Goal: Task Accomplishment & Management: Manage account settings

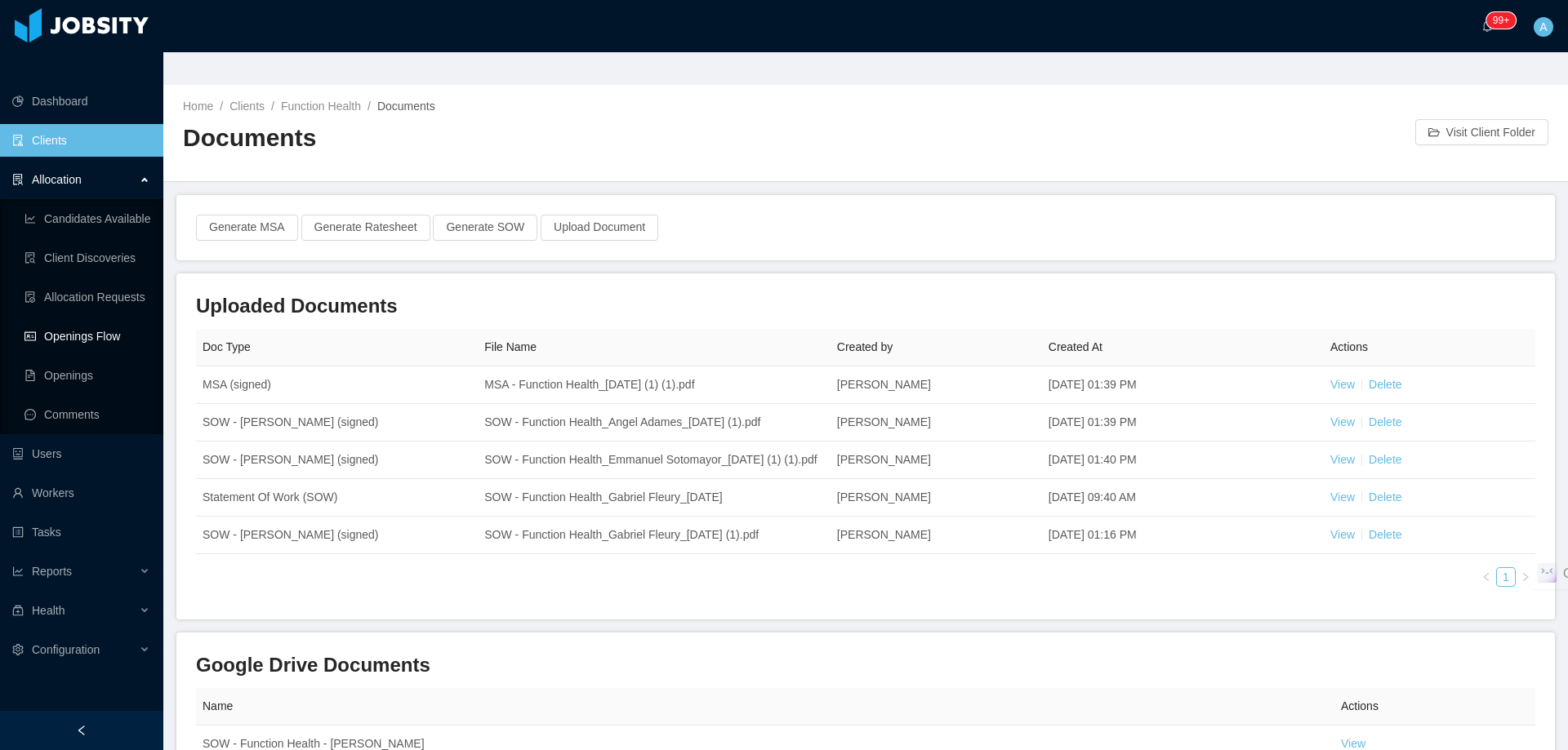
scroll to position [82, 0]
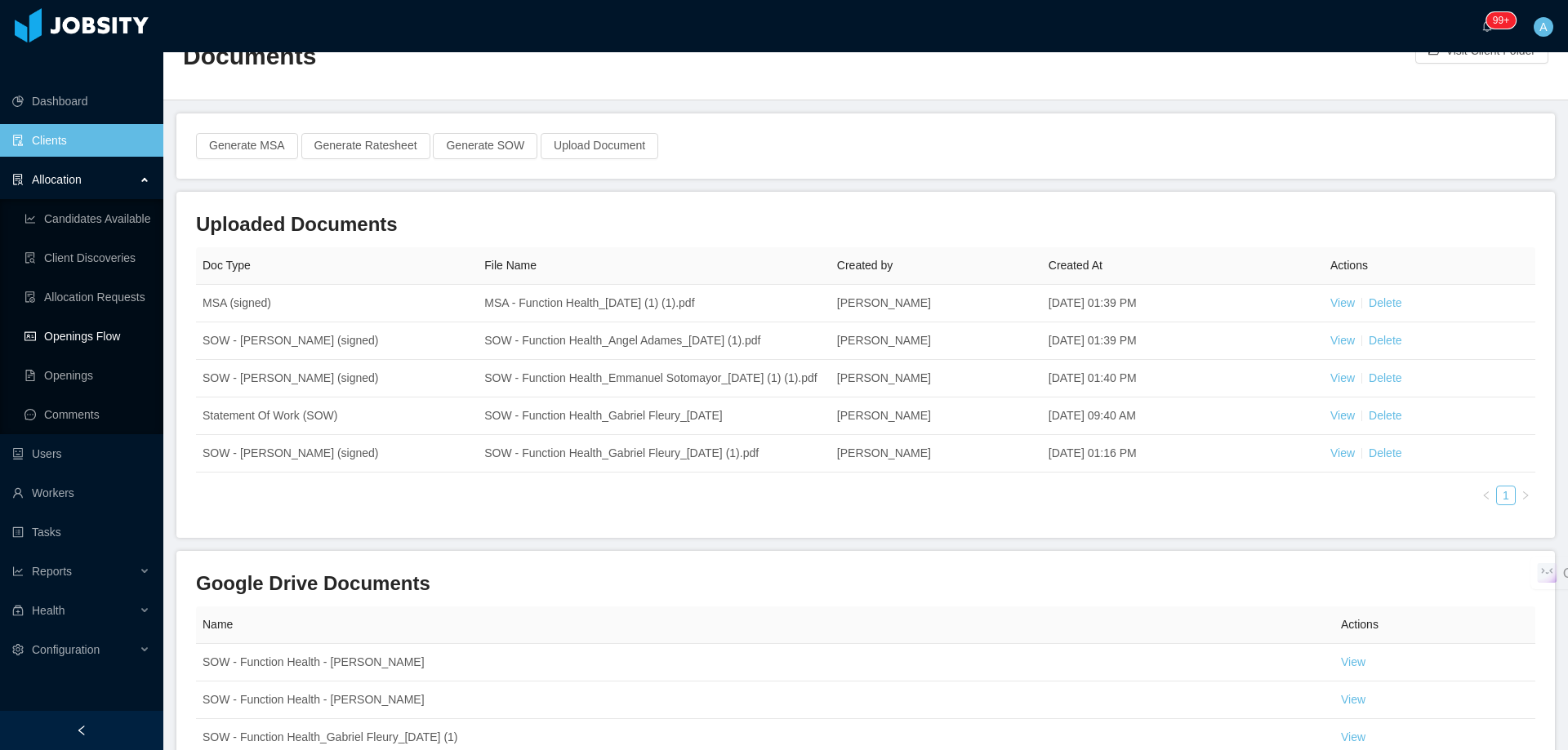
click at [94, 320] on link "Openings Flow" at bounding box center [87, 336] width 126 height 32
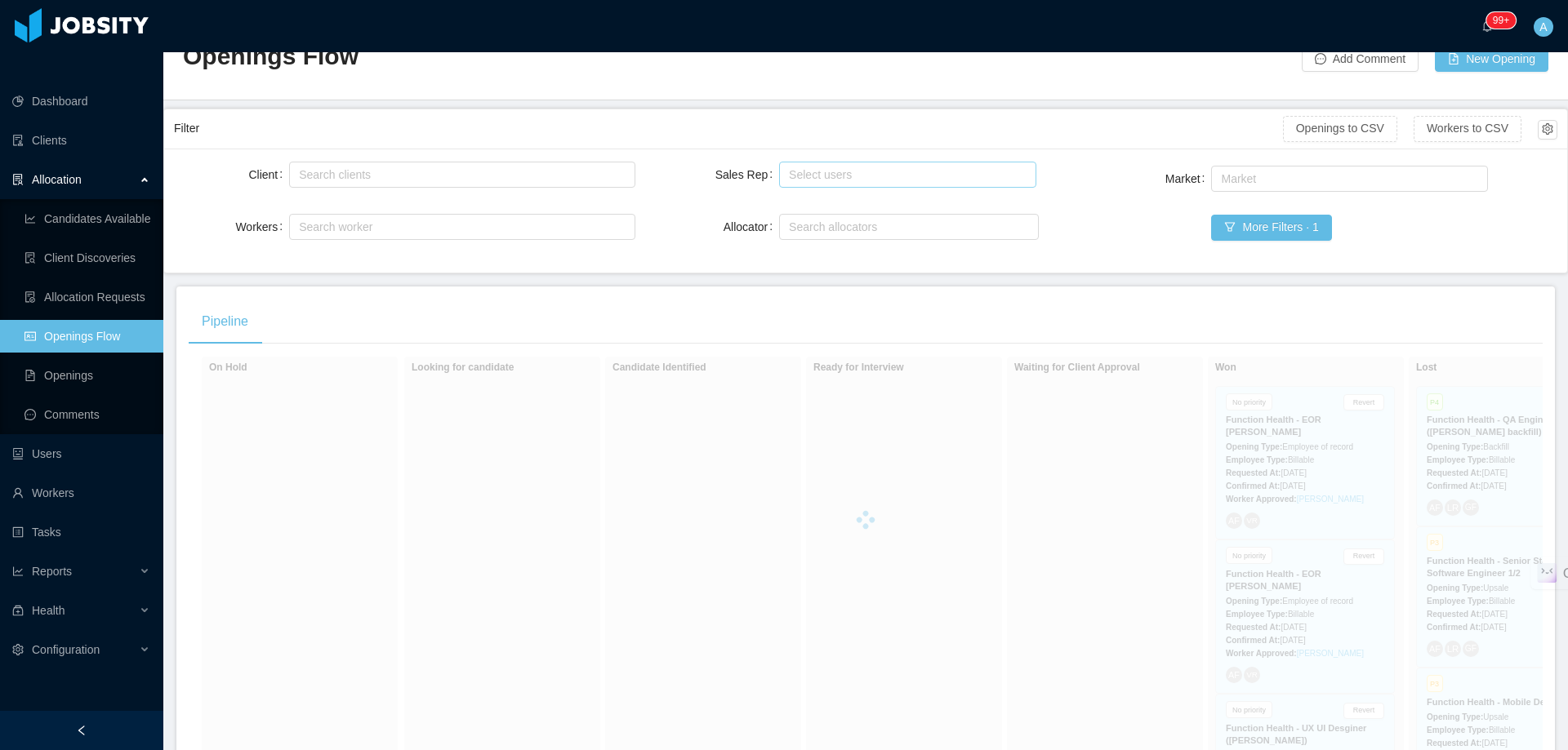
click at [873, 167] on div "Select users" at bounding box center [904, 175] width 230 height 16
type input "*****"
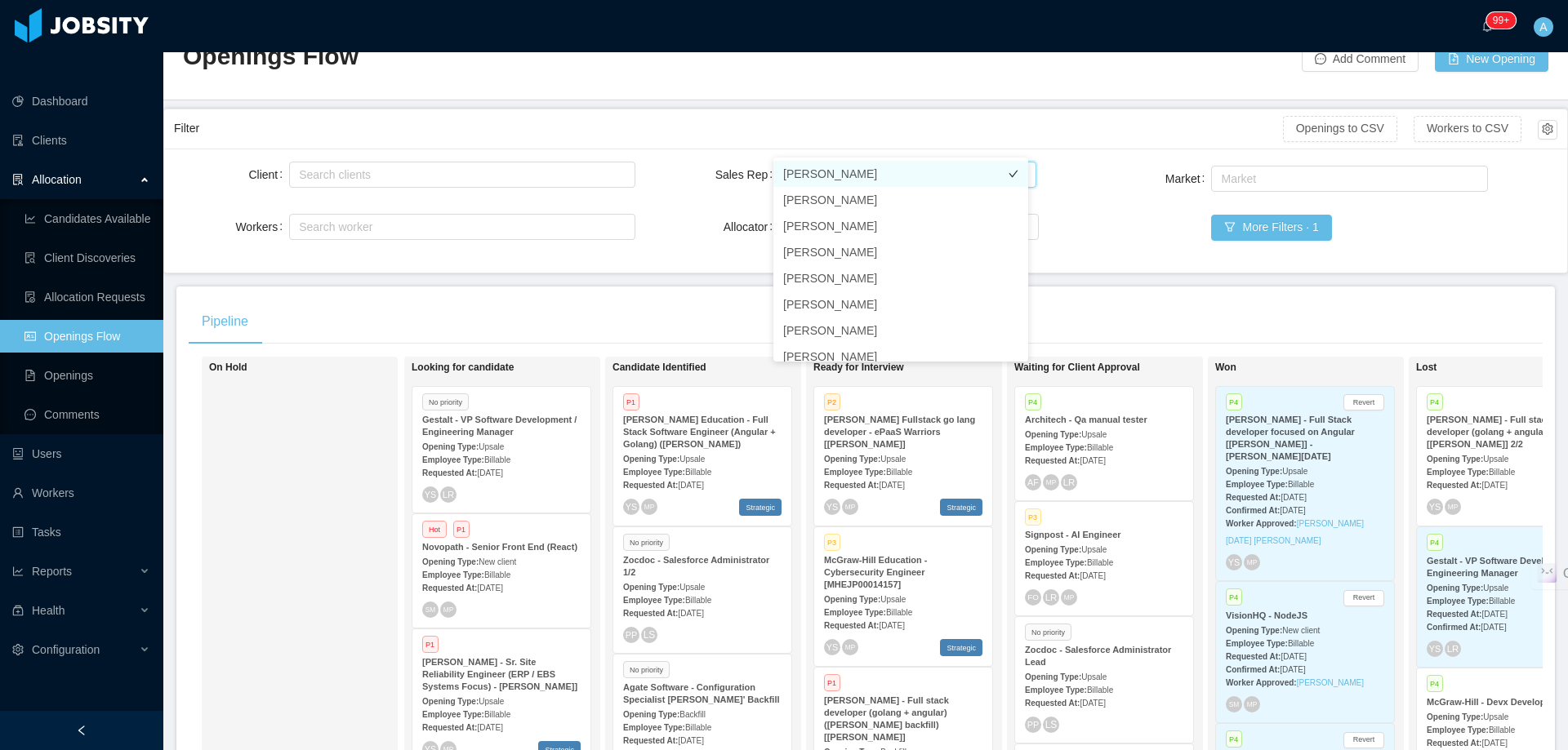
drag, startPoint x: 959, startPoint y: 174, endPoint x: 1113, endPoint y: 190, distance: 154.8
click at [959, 174] on li "[PERSON_NAME]" at bounding box center [901, 173] width 255 height 26
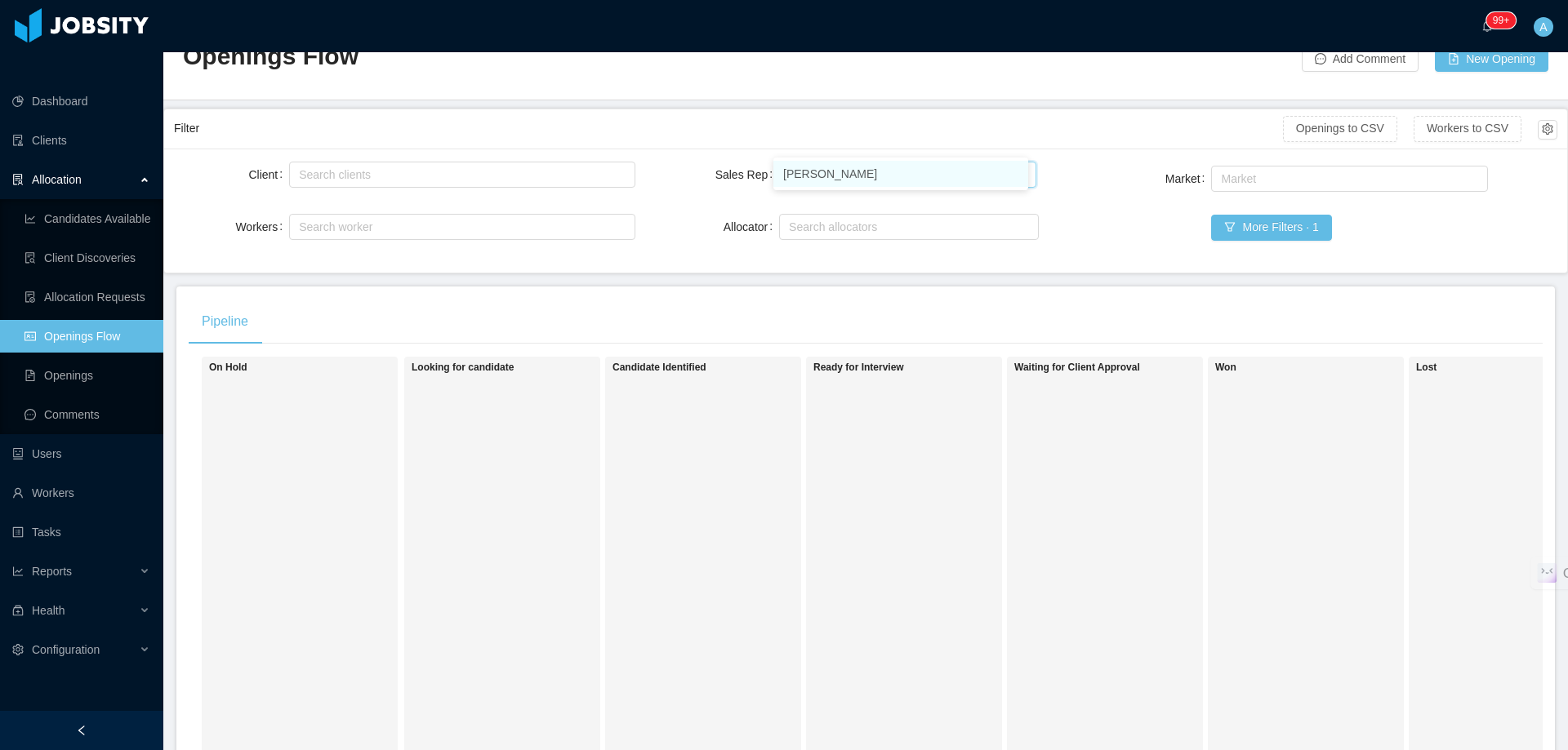
click at [891, 169] on icon "icon: close" at bounding box center [895, 173] width 8 height 8
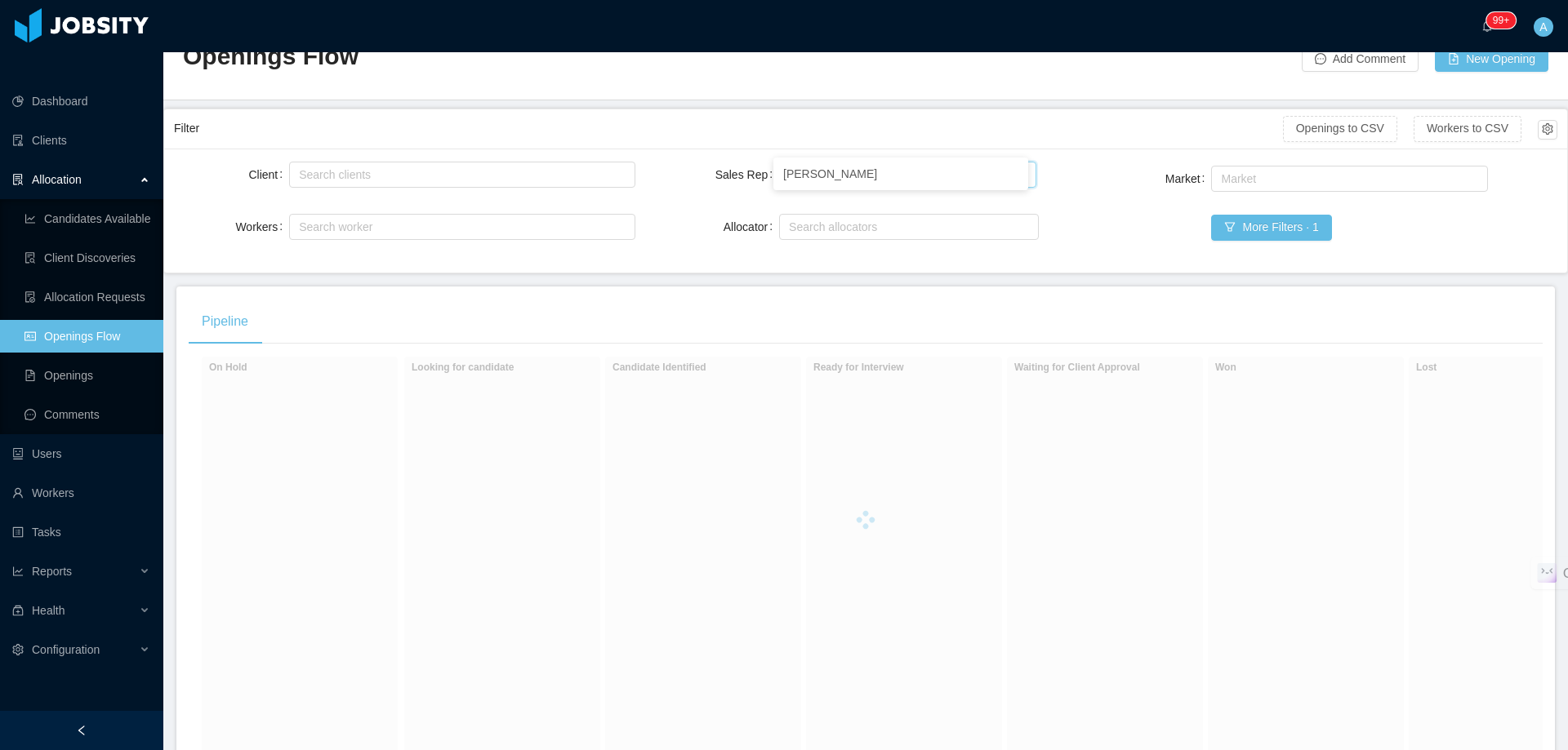
click at [874, 167] on div "Select users" at bounding box center [904, 175] width 230 height 16
type input "*****"
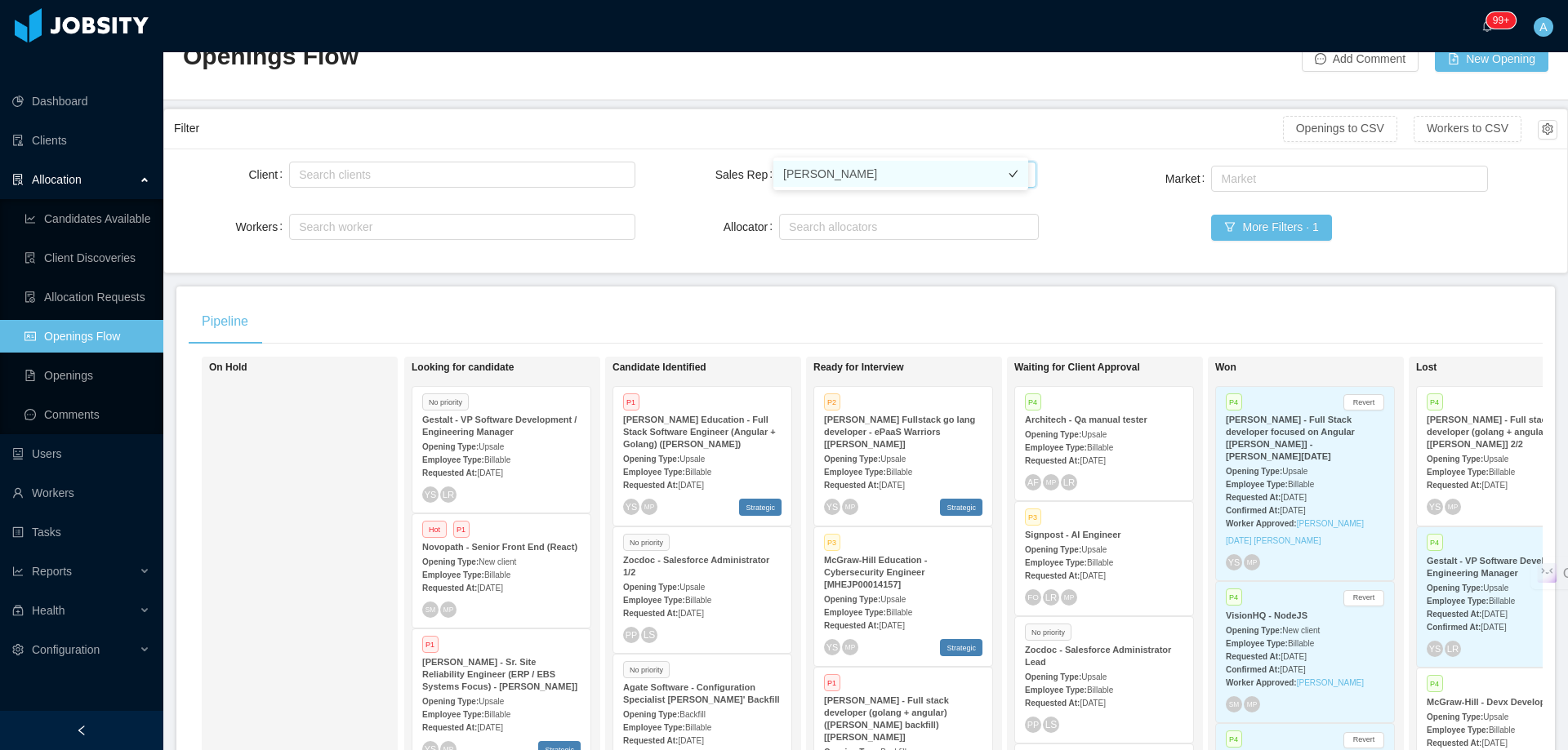
click at [931, 171] on li "[PERSON_NAME]" at bounding box center [901, 173] width 255 height 26
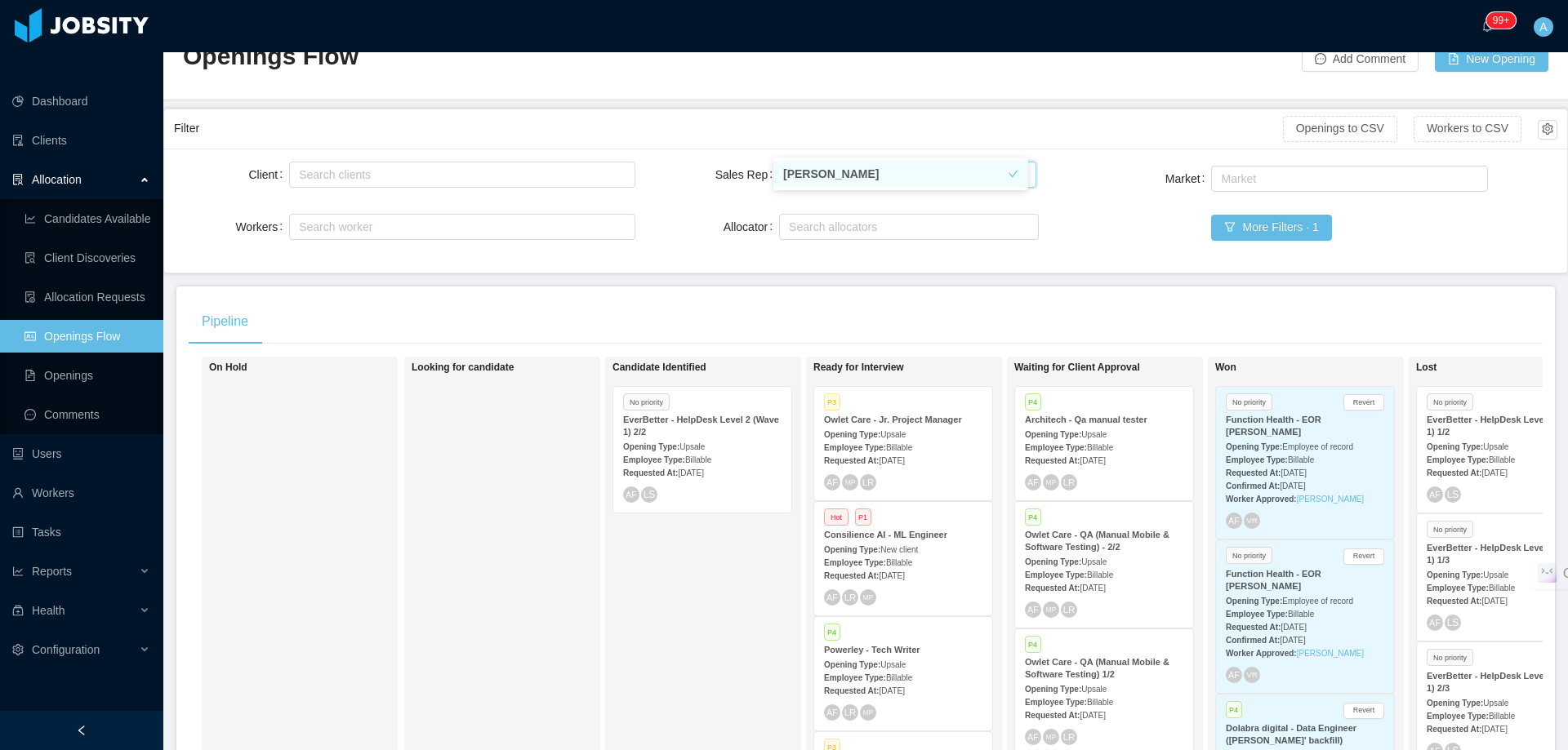
click at [1059, 174] on div "Client Search clients Workers Search worker Sales Rep Select users [PERSON_NAME…" at bounding box center [865, 211] width 1383 height 105
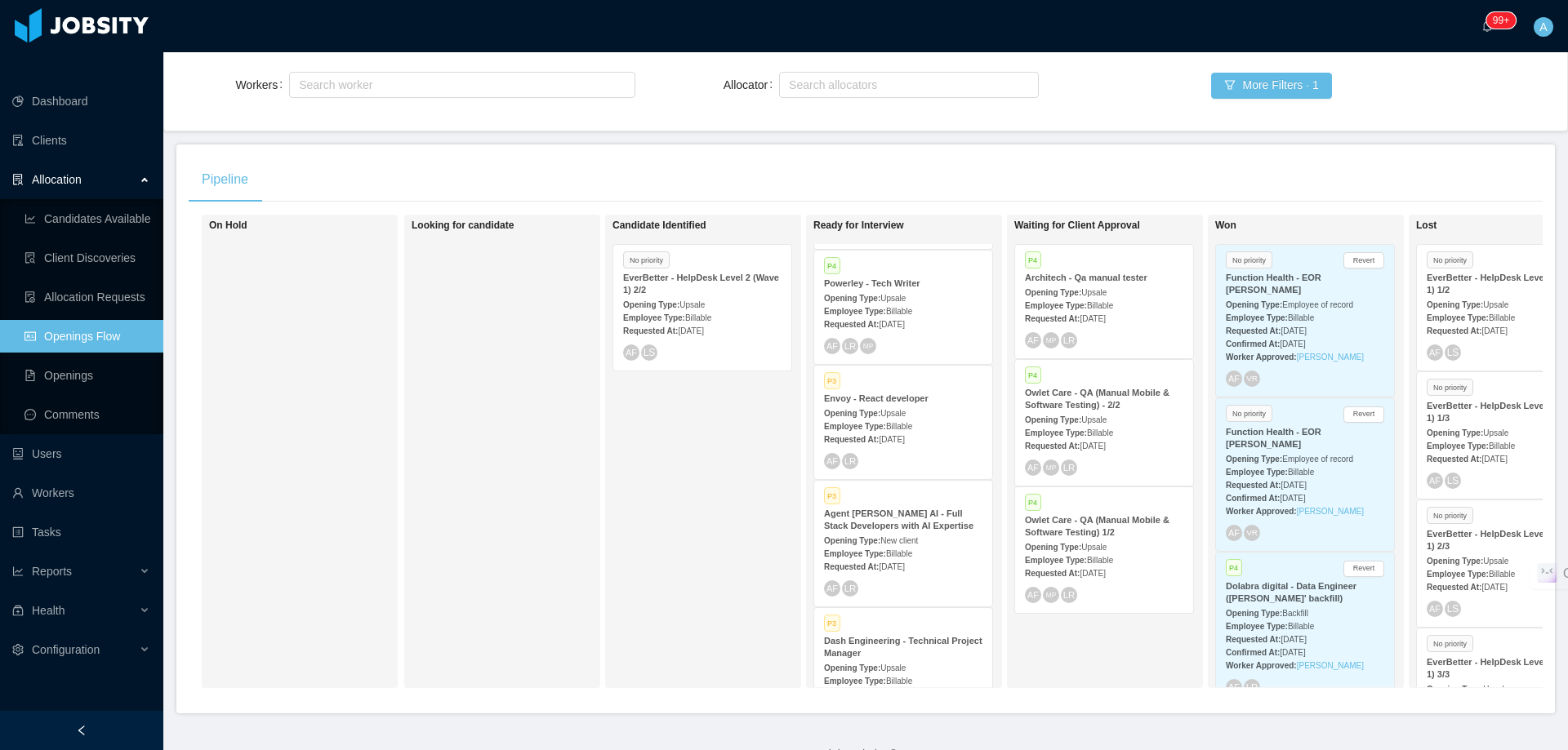
scroll to position [245, 0]
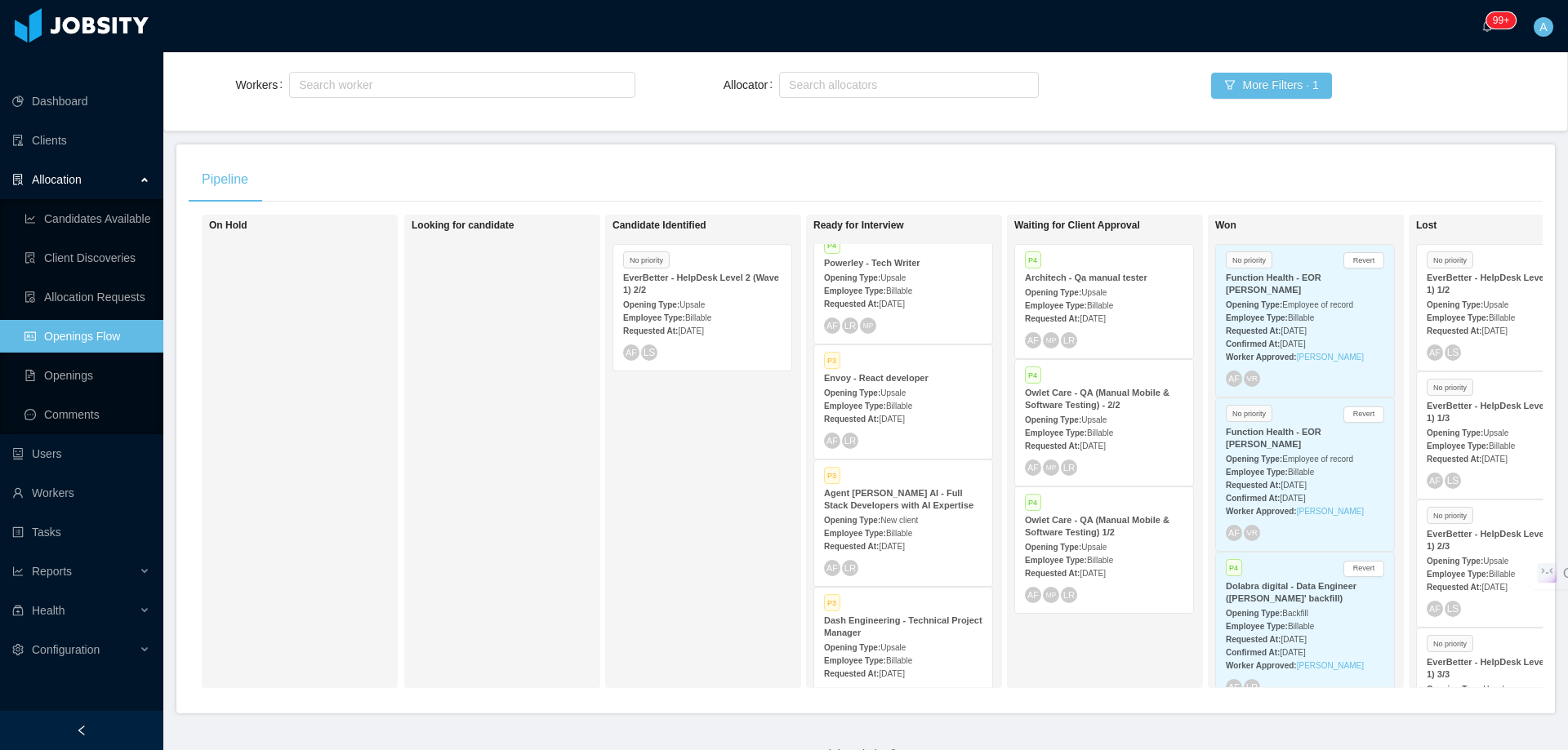
click at [917, 409] on div "Requested At: [DATE]" at bounding box center [903, 418] width 159 height 17
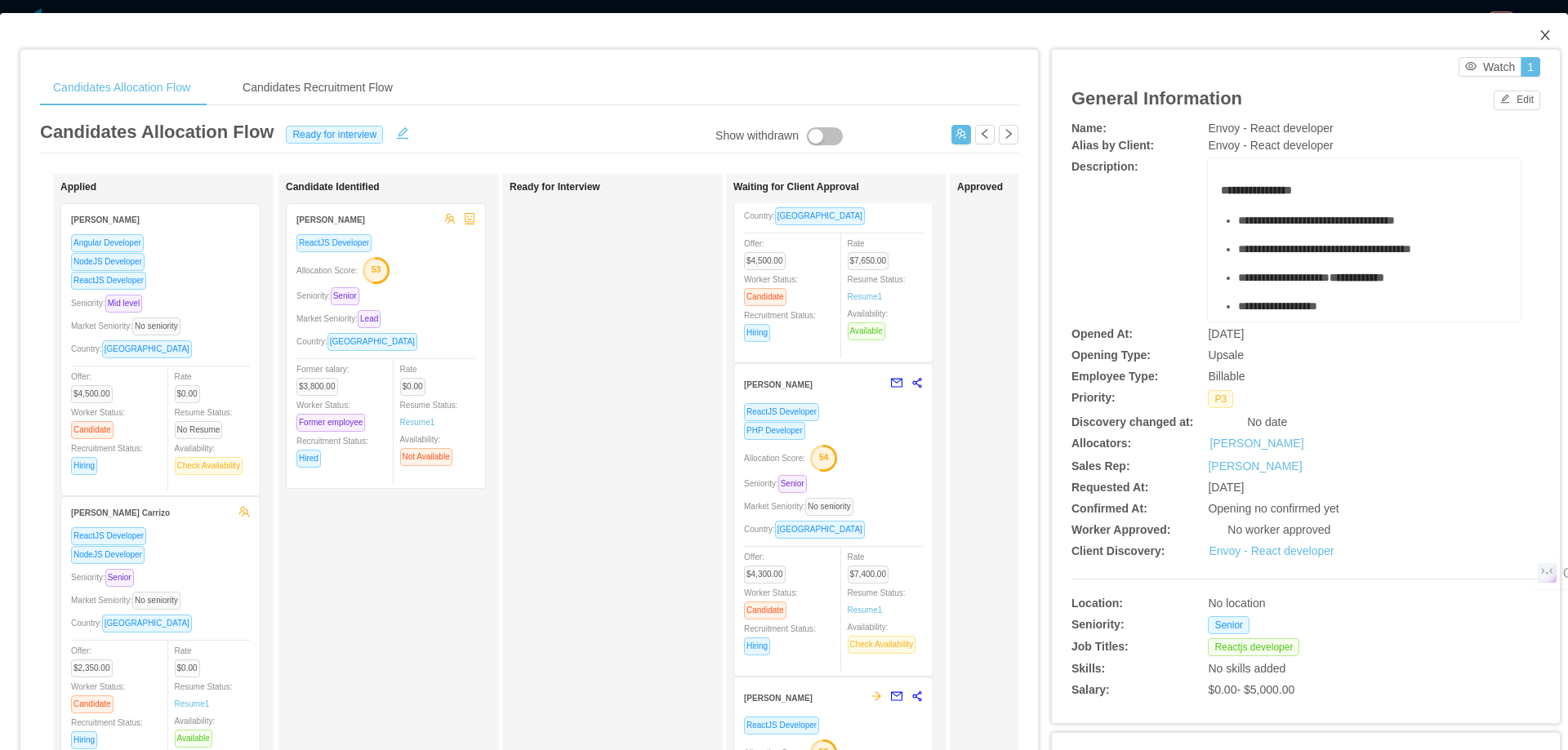
click at [1540, 32] on icon "icon: close" at bounding box center [1545, 35] width 9 height 10
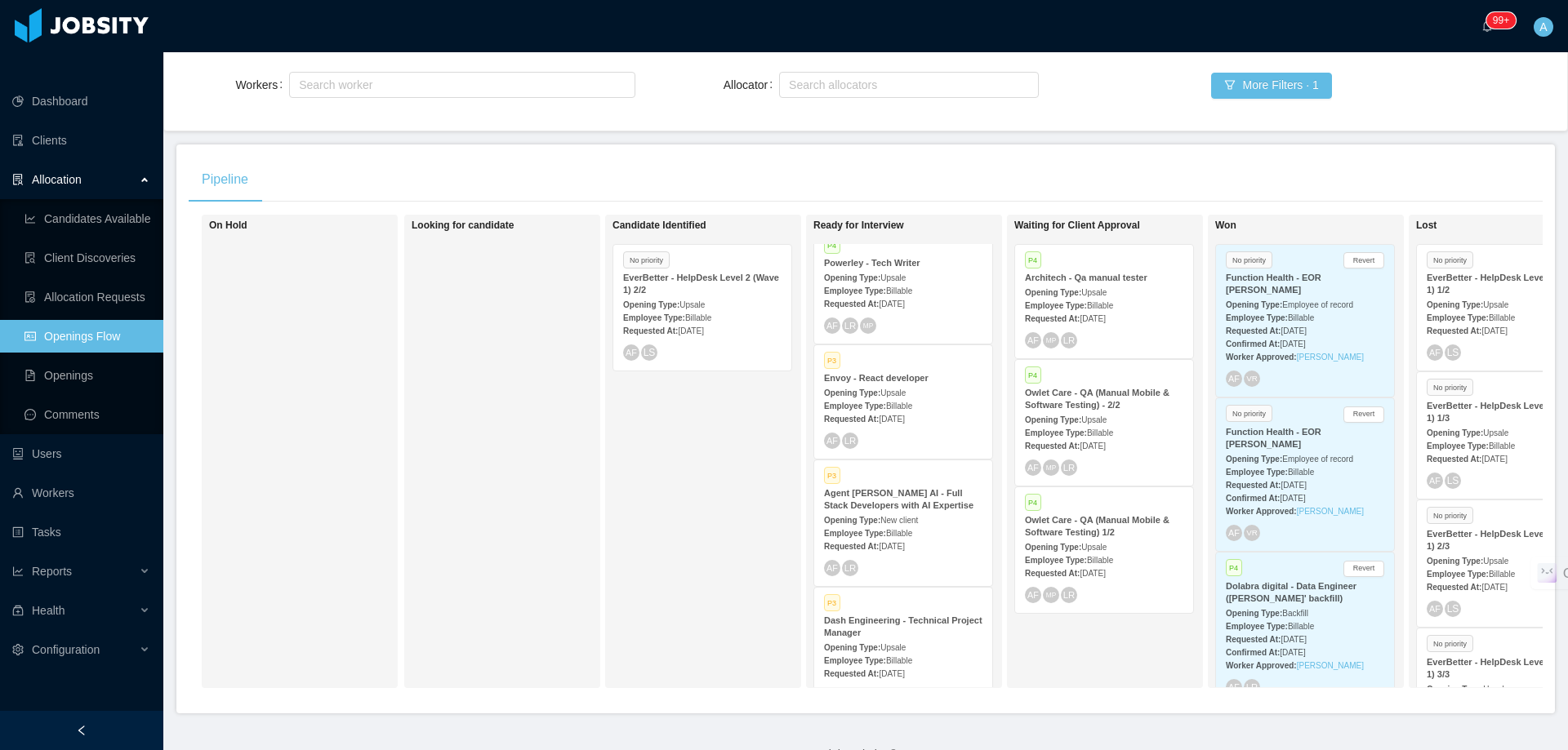
click at [1130, 424] on div "Employee Type: Billable" at bounding box center [1104, 432] width 159 height 17
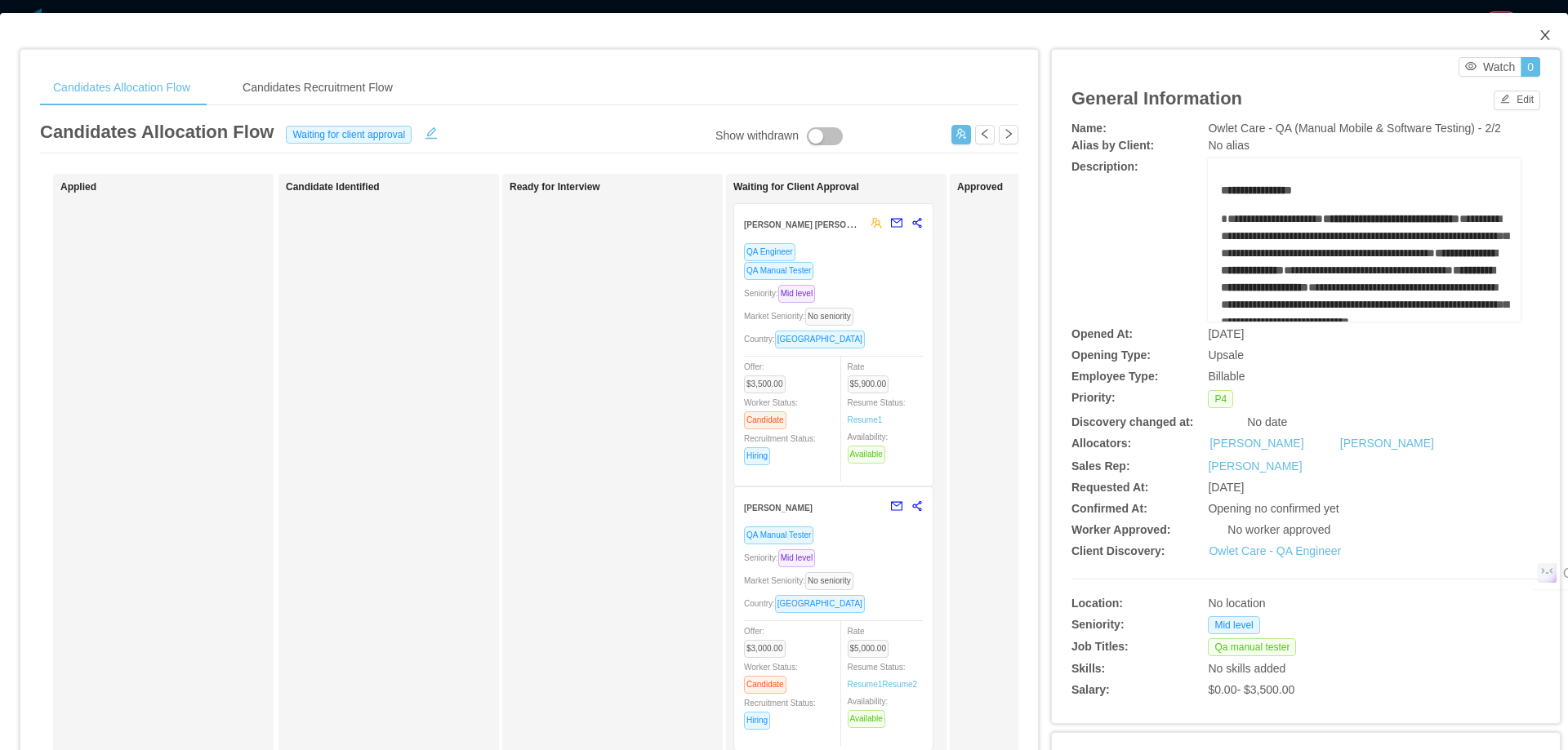
drag, startPoint x: 1529, startPoint y: 34, endPoint x: 1222, endPoint y: 317, distance: 417.5
click at [1538, 34] on icon "icon: close" at bounding box center [1545, 35] width 13 height 13
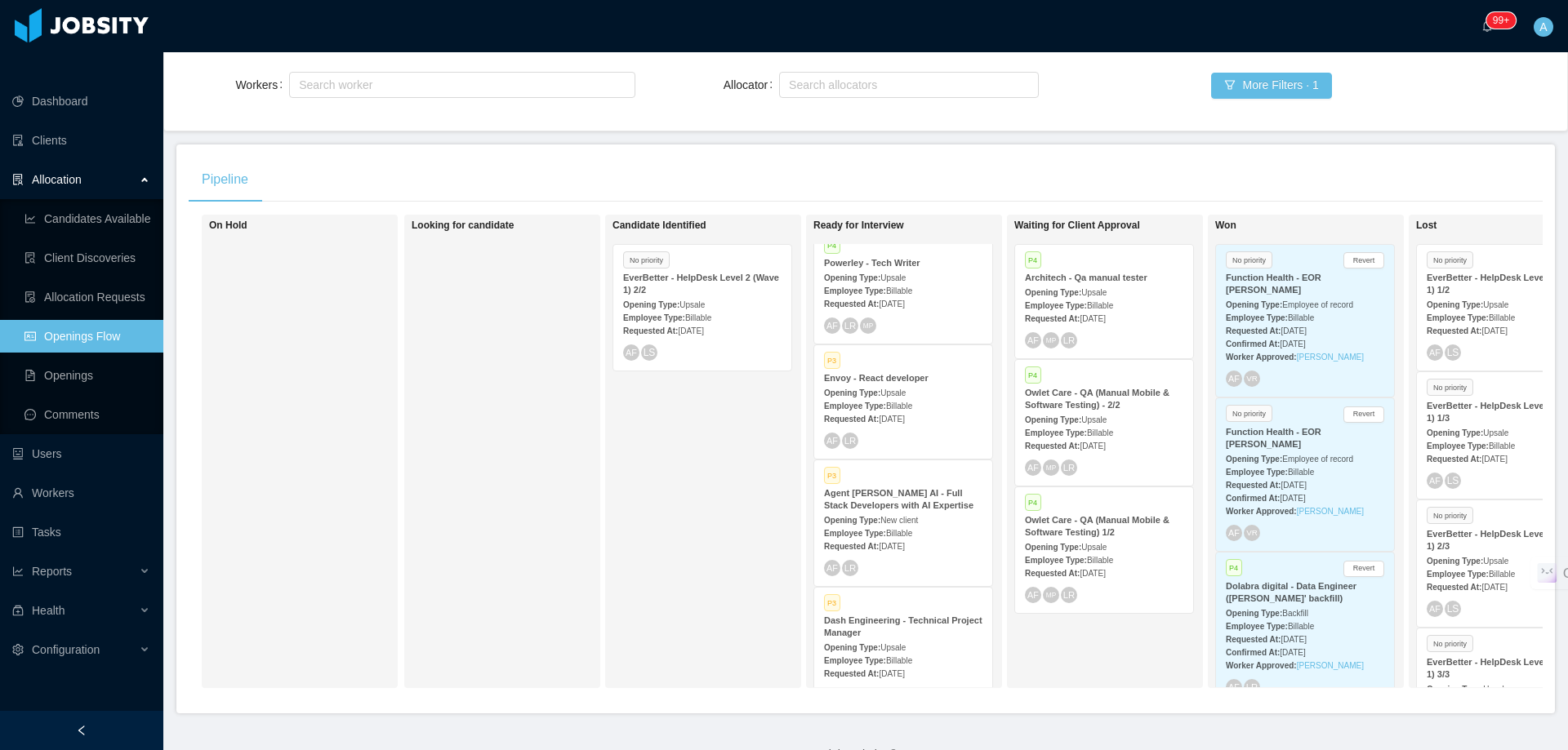
click at [1112, 515] on strong "Owlet Care - QA (Manual Mobile & Software Testing) 1/2" at bounding box center [1096, 526] width 144 height 22
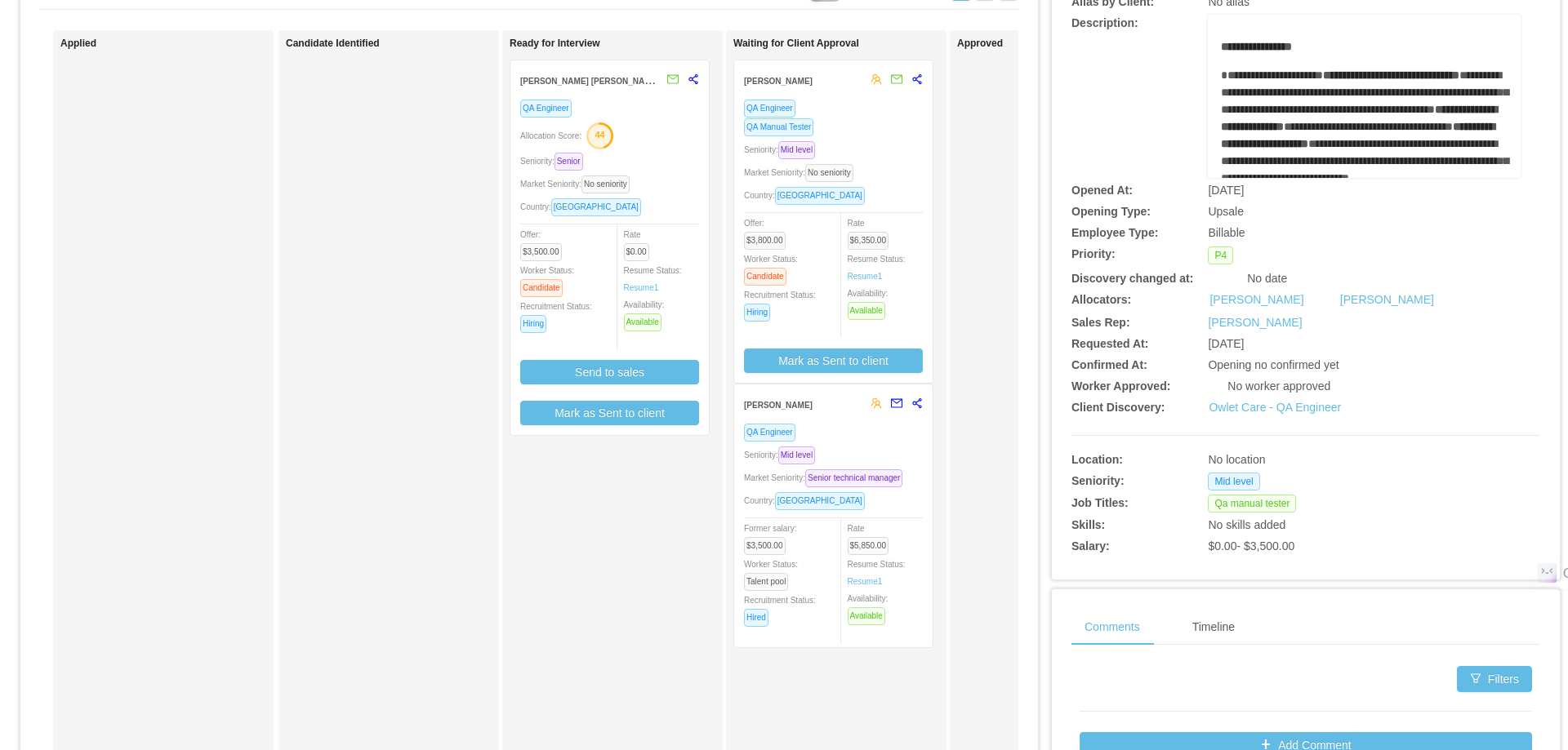
scroll to position [163, 0]
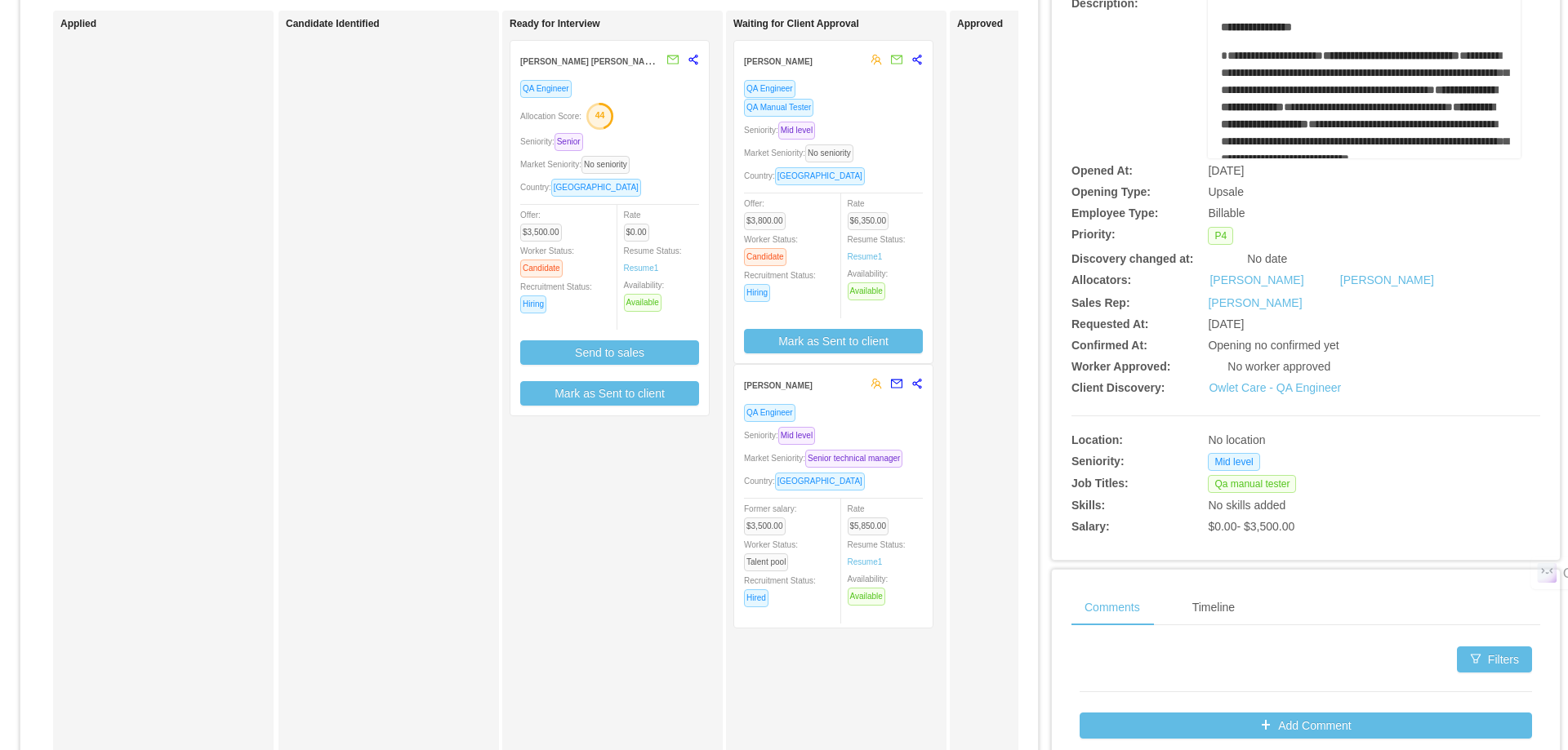
click at [664, 145] on div "Seniority: Senior" at bounding box center [609, 142] width 178 height 19
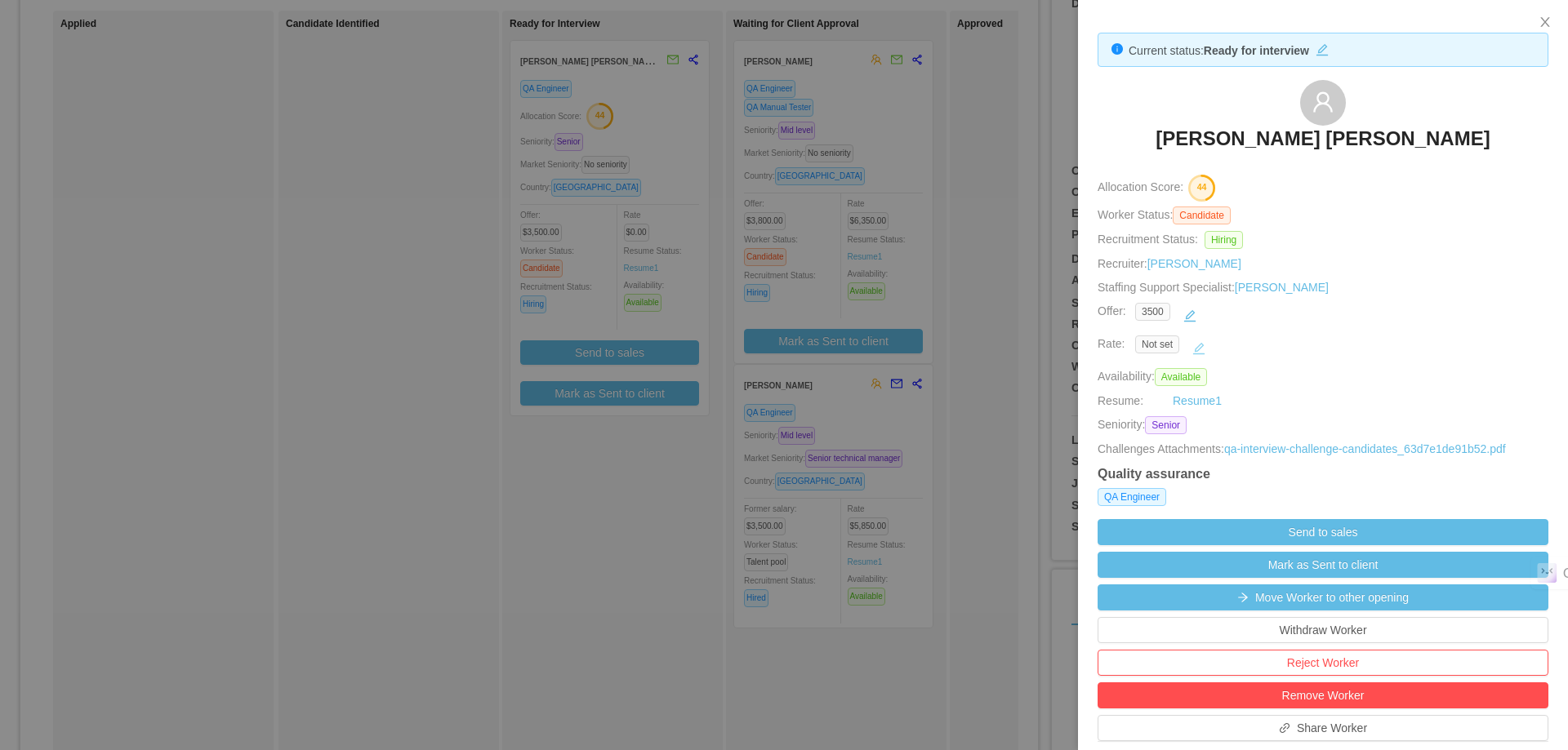
click at [1194, 355] on button "button" at bounding box center [1199, 348] width 26 height 26
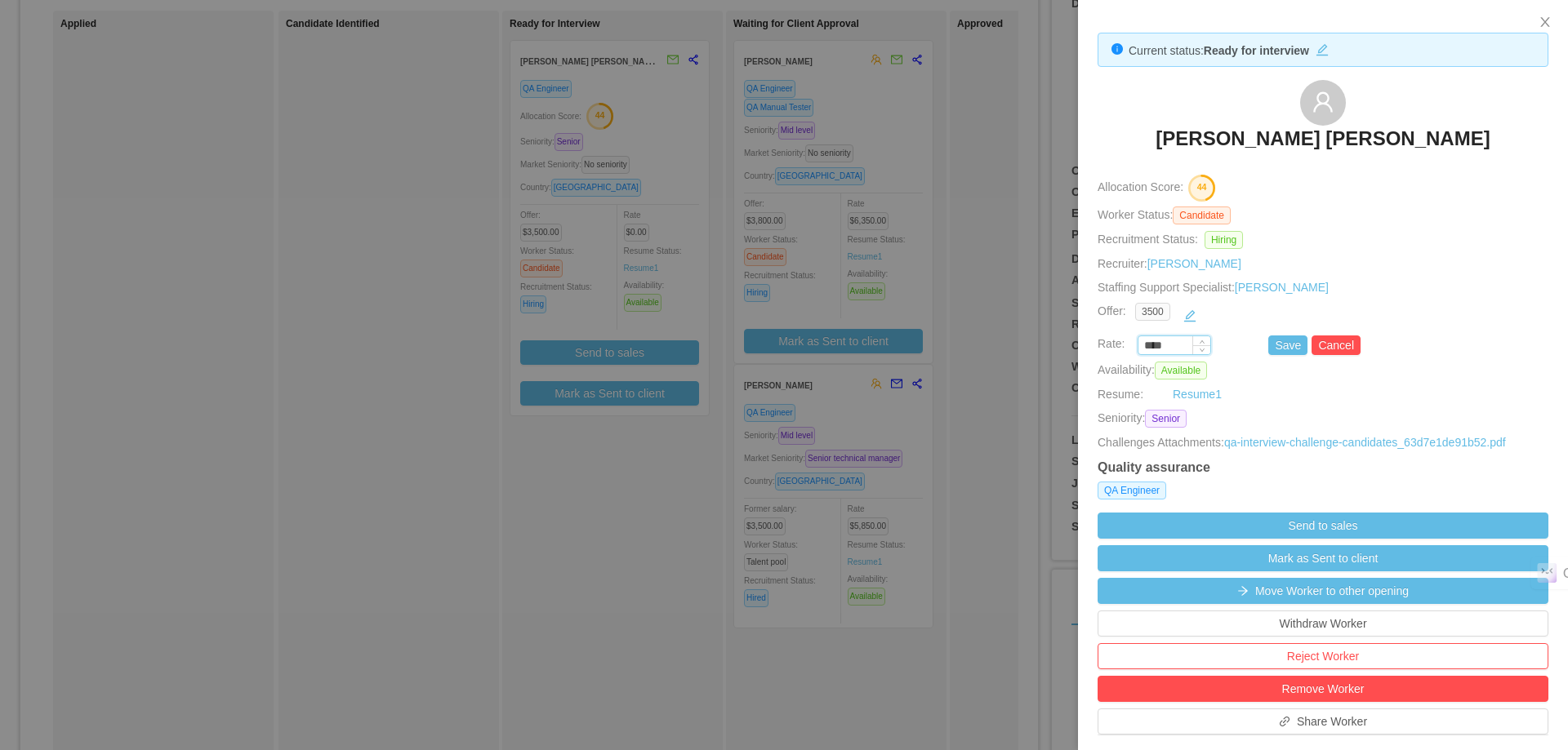
click at [1177, 350] on input "****" at bounding box center [1174, 346] width 72 height 18
type input "*******"
click at [1271, 341] on button "Save" at bounding box center [1288, 345] width 39 height 20
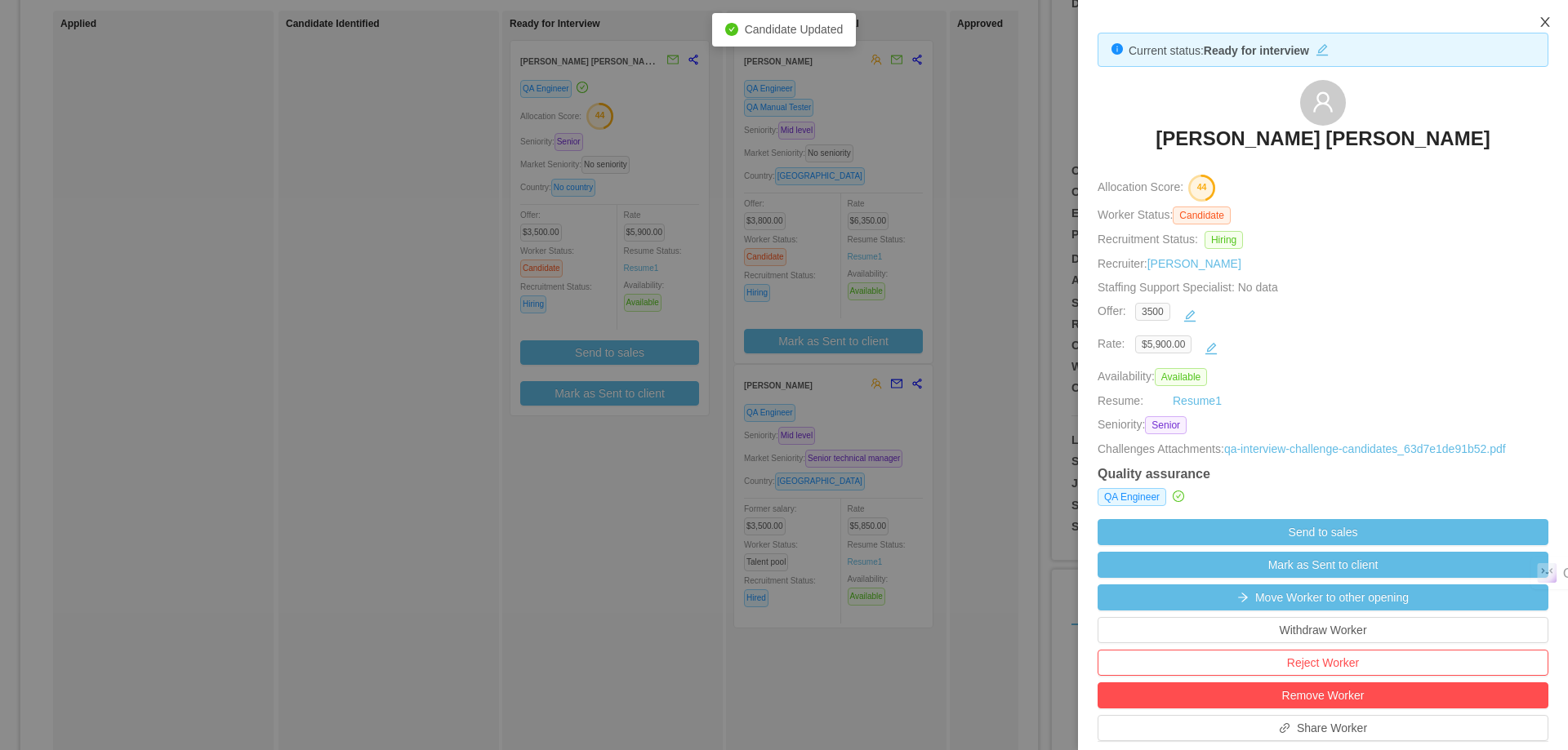
click at [1543, 22] on icon "icon: close" at bounding box center [1545, 22] width 13 height 13
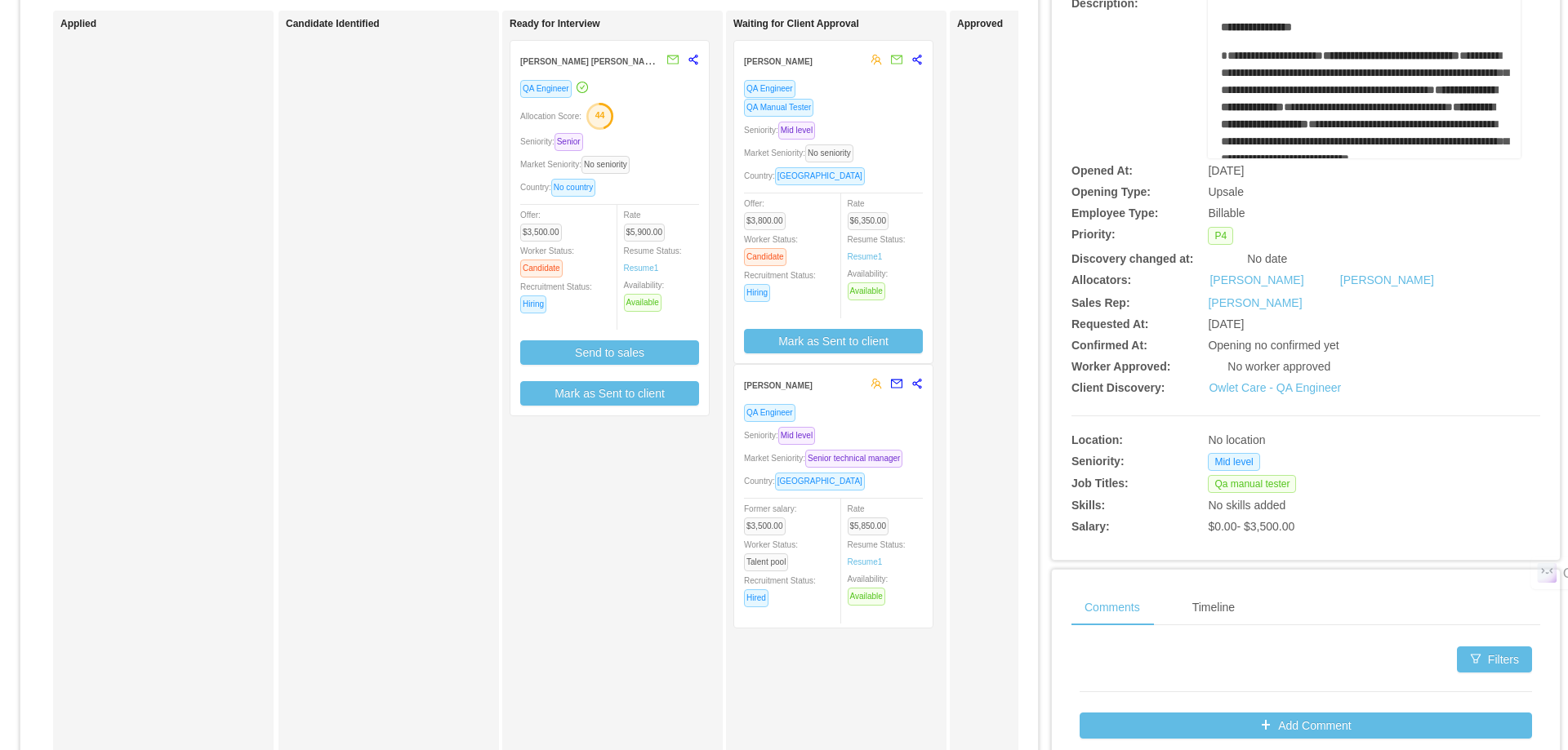
click at [697, 64] on icon "share-alt" at bounding box center [693, 59] width 12 height 12
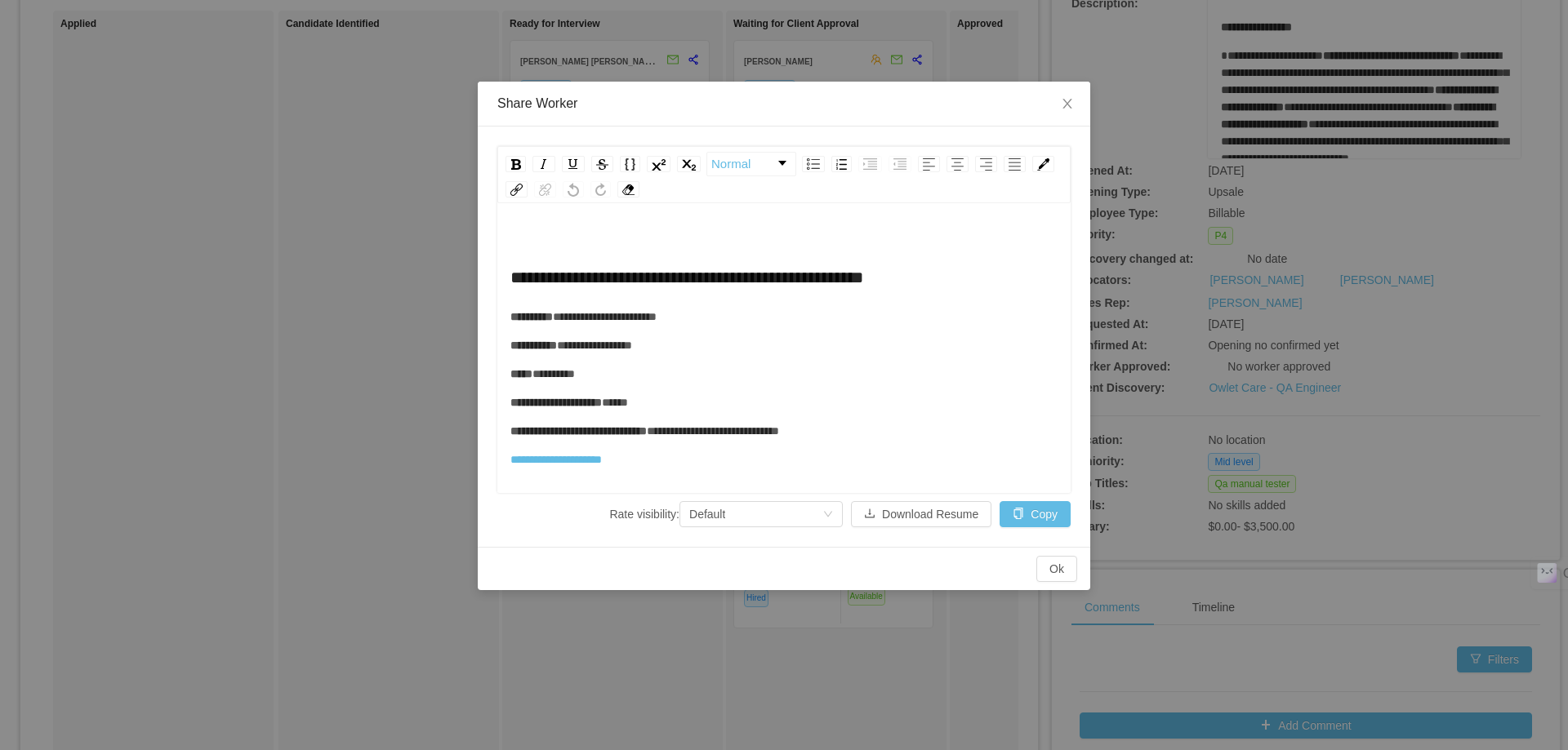
scroll to position [36, 0]
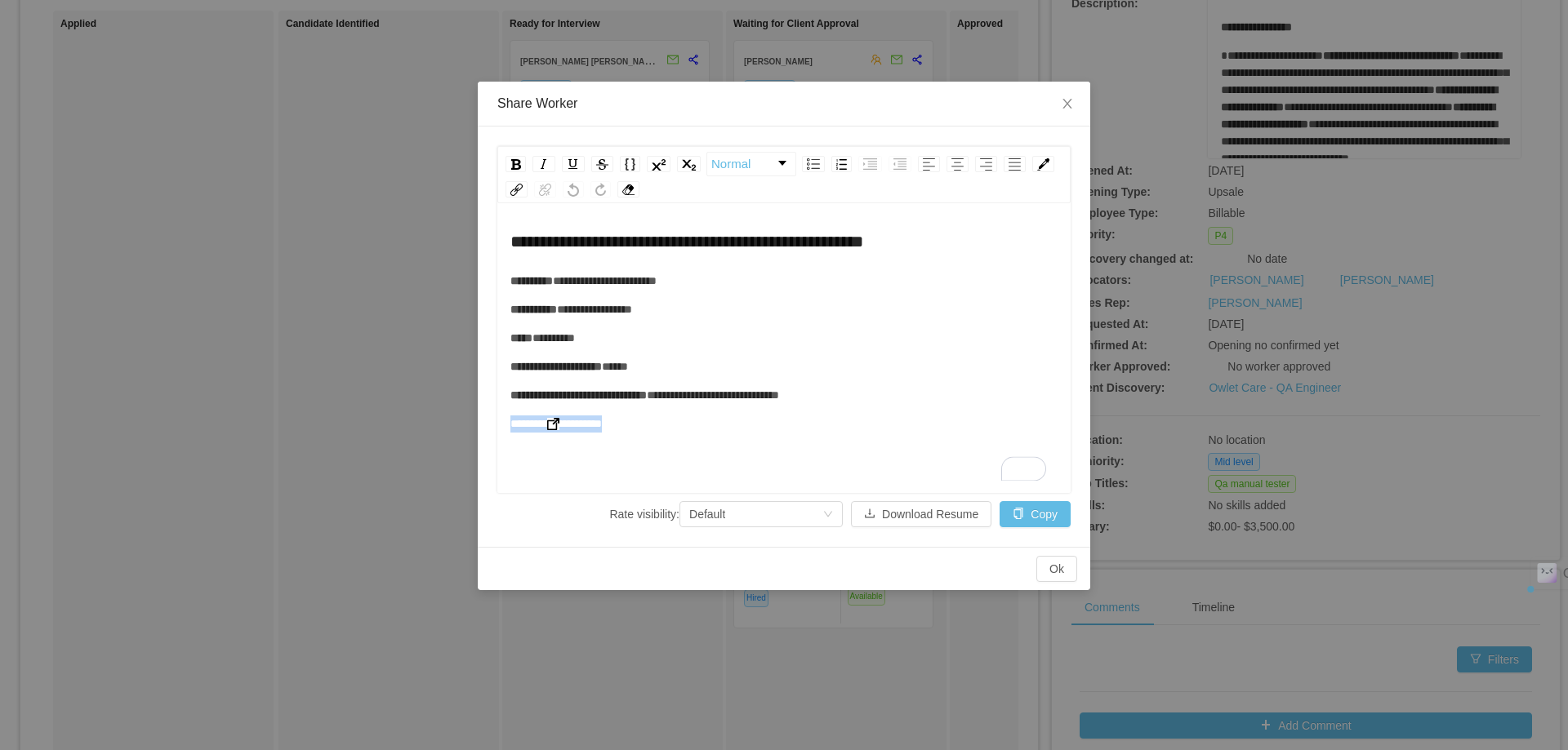
drag, startPoint x: 608, startPoint y: 427, endPoint x: 513, endPoint y: 427, distance: 95.0
click at [513, 427] on div "**********" at bounding box center [784, 424] width 548 height 17
copy span "**********"
click at [1068, 99] on icon "icon: close" at bounding box center [1067, 103] width 13 height 13
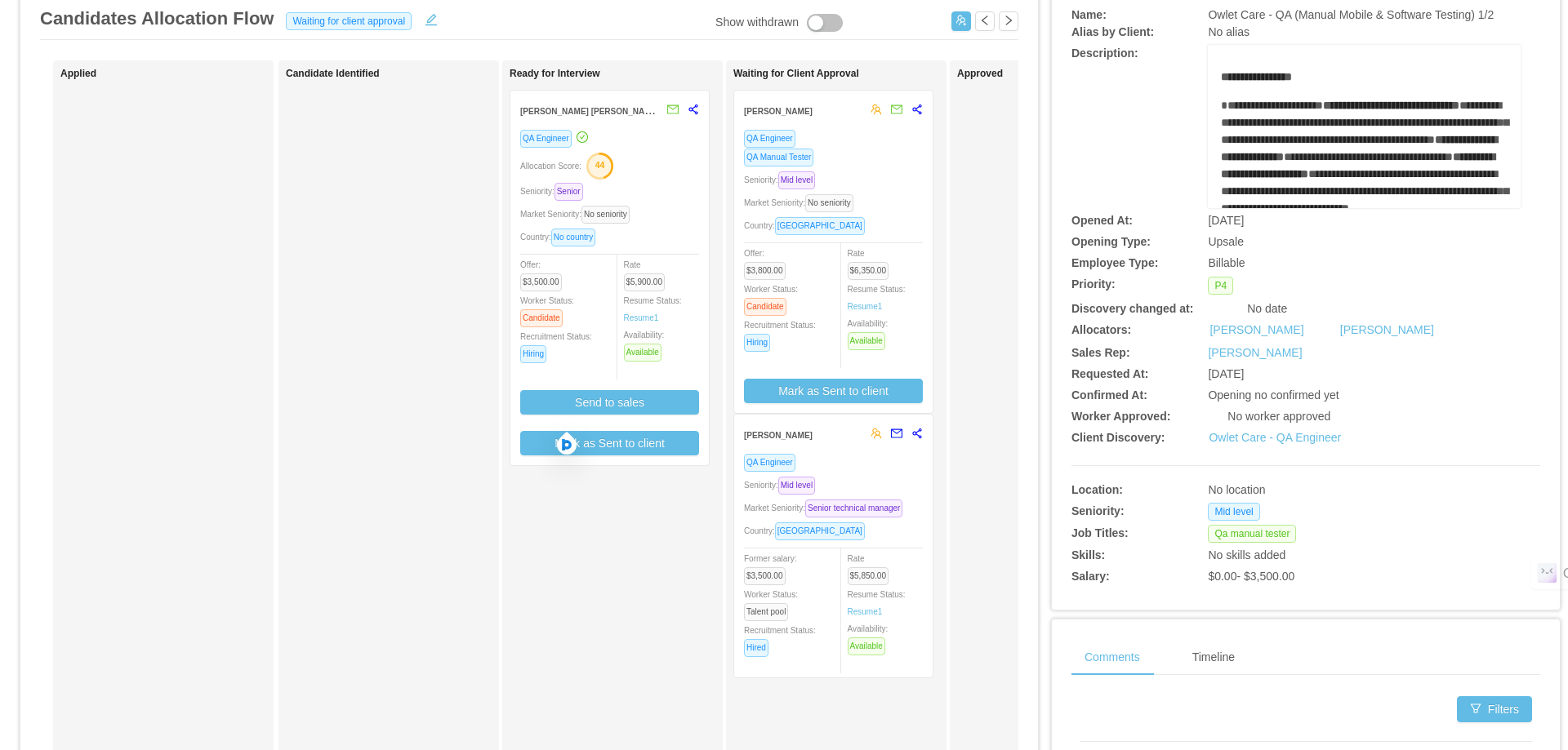
scroll to position [0, 0]
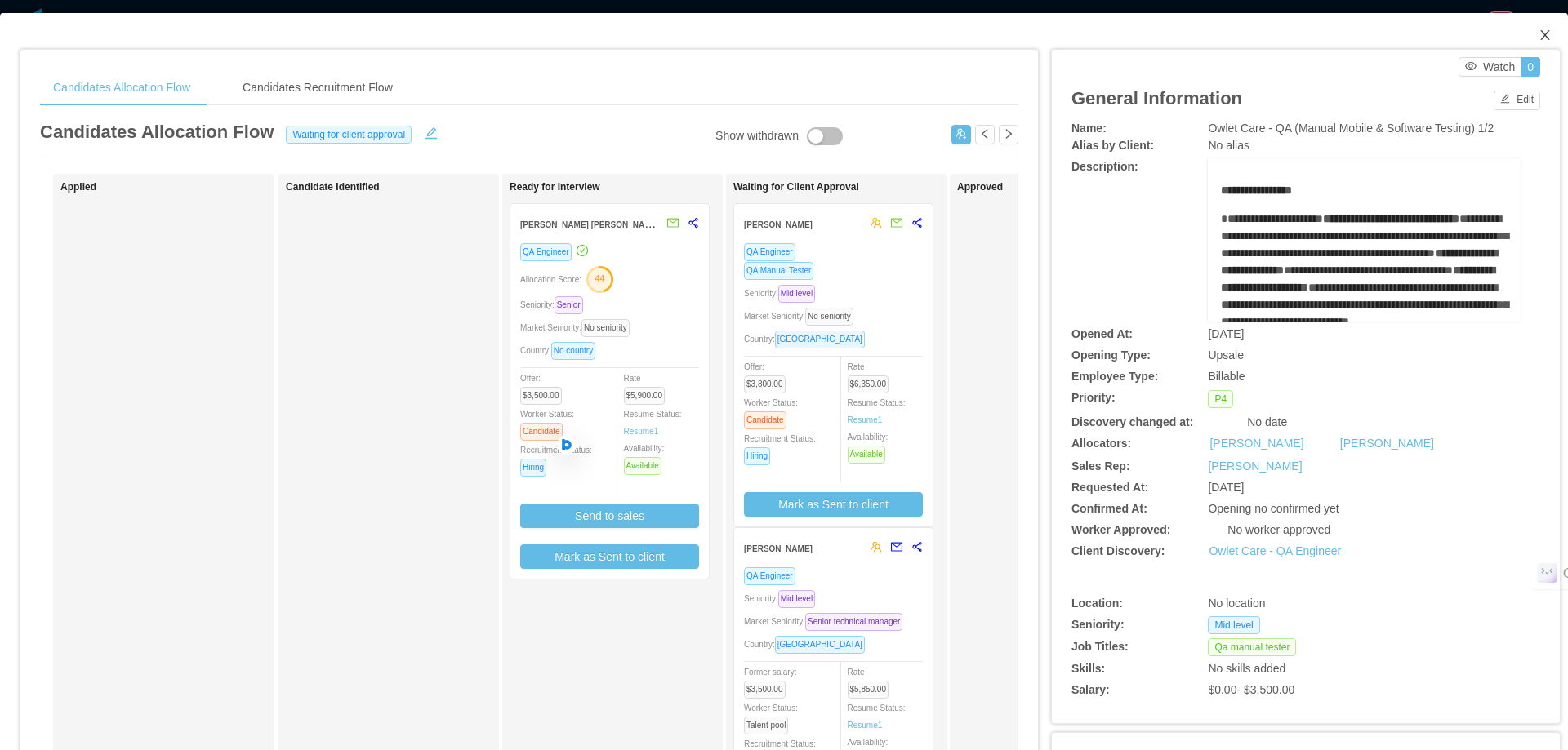
drag, startPoint x: 1531, startPoint y: 37, endPoint x: 1334, endPoint y: 56, distance: 197.9
click at [1538, 37] on icon "icon: close" at bounding box center [1545, 35] width 13 height 13
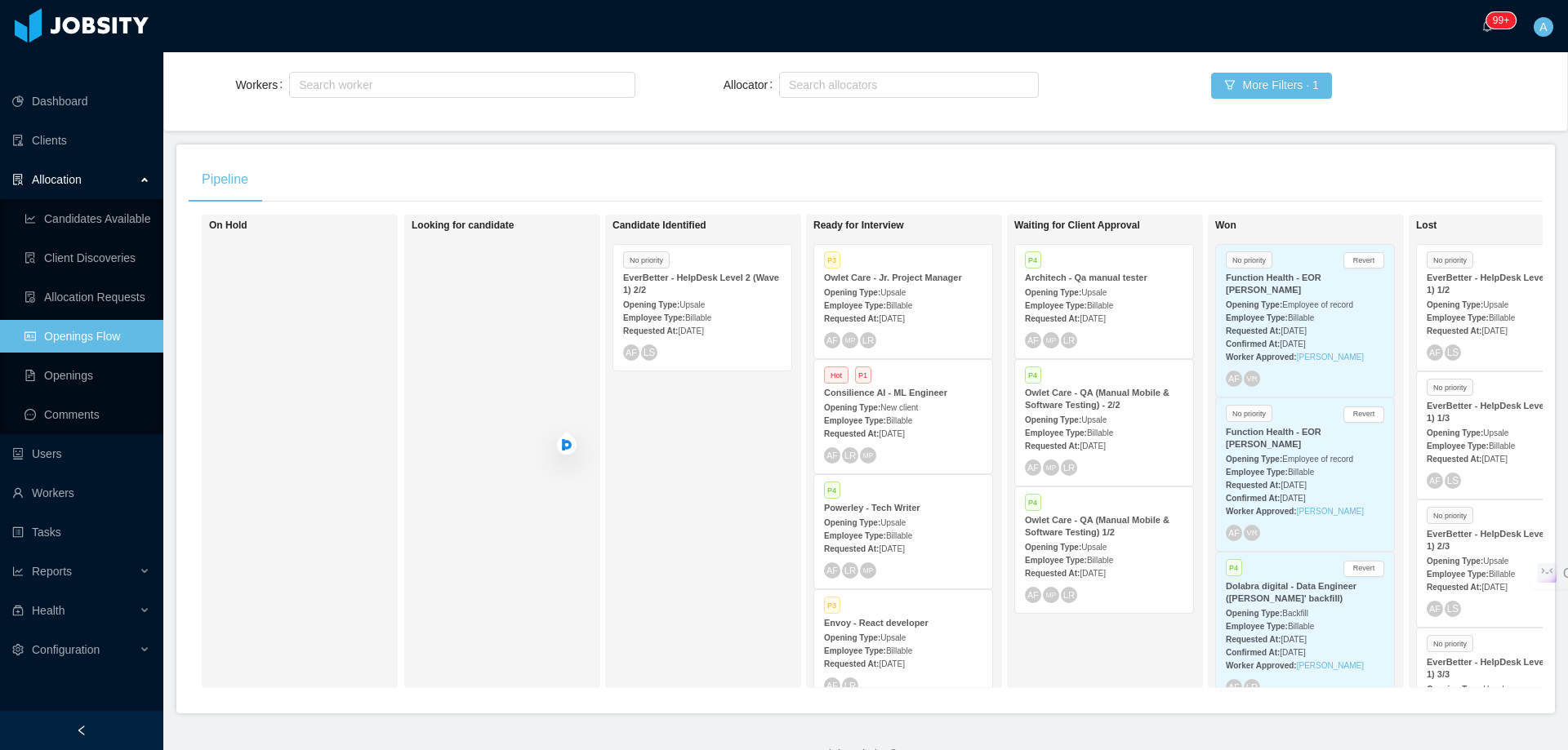
click at [949, 297] on div "Employee Type: Billable" at bounding box center [903, 305] width 159 height 17
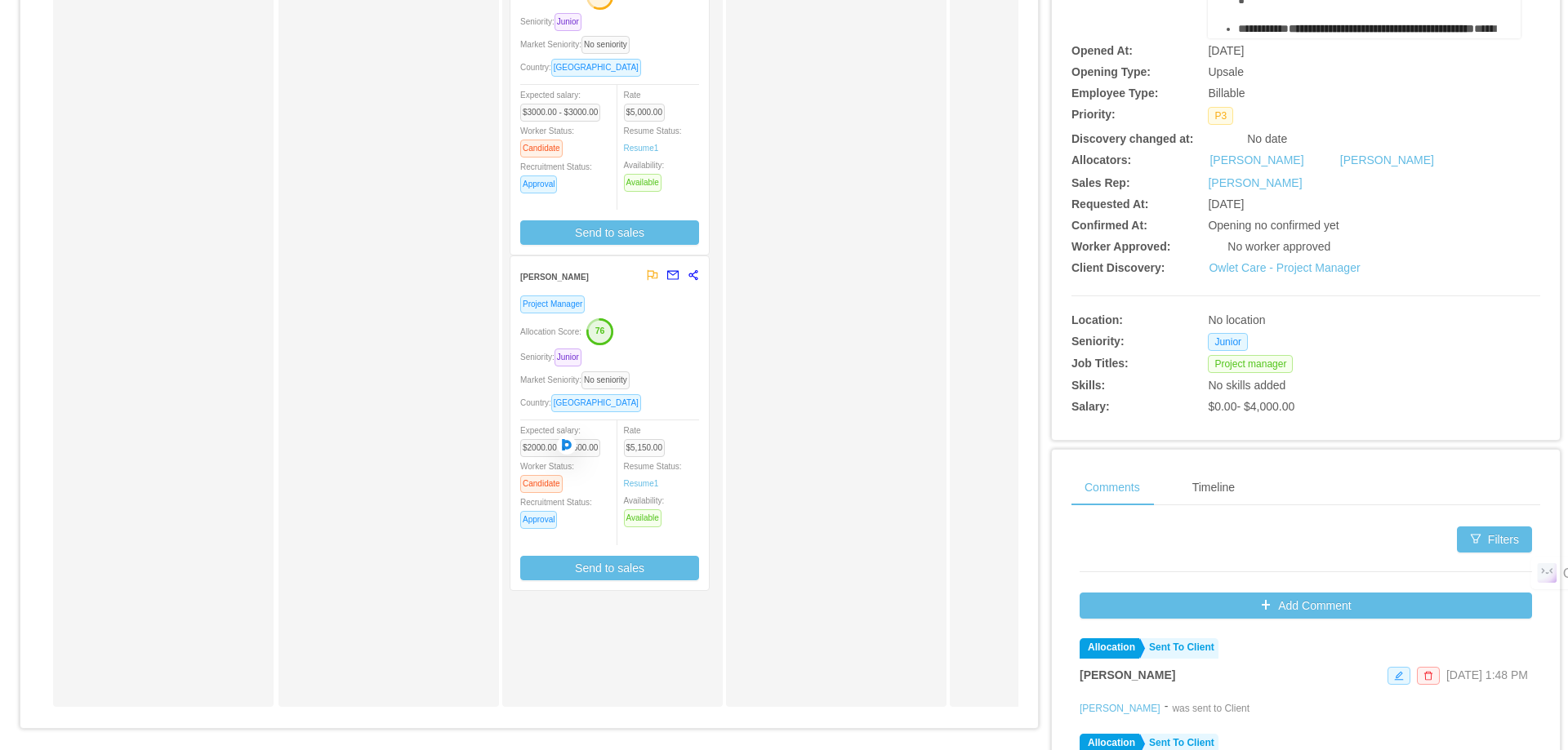
scroll to position [471, 0]
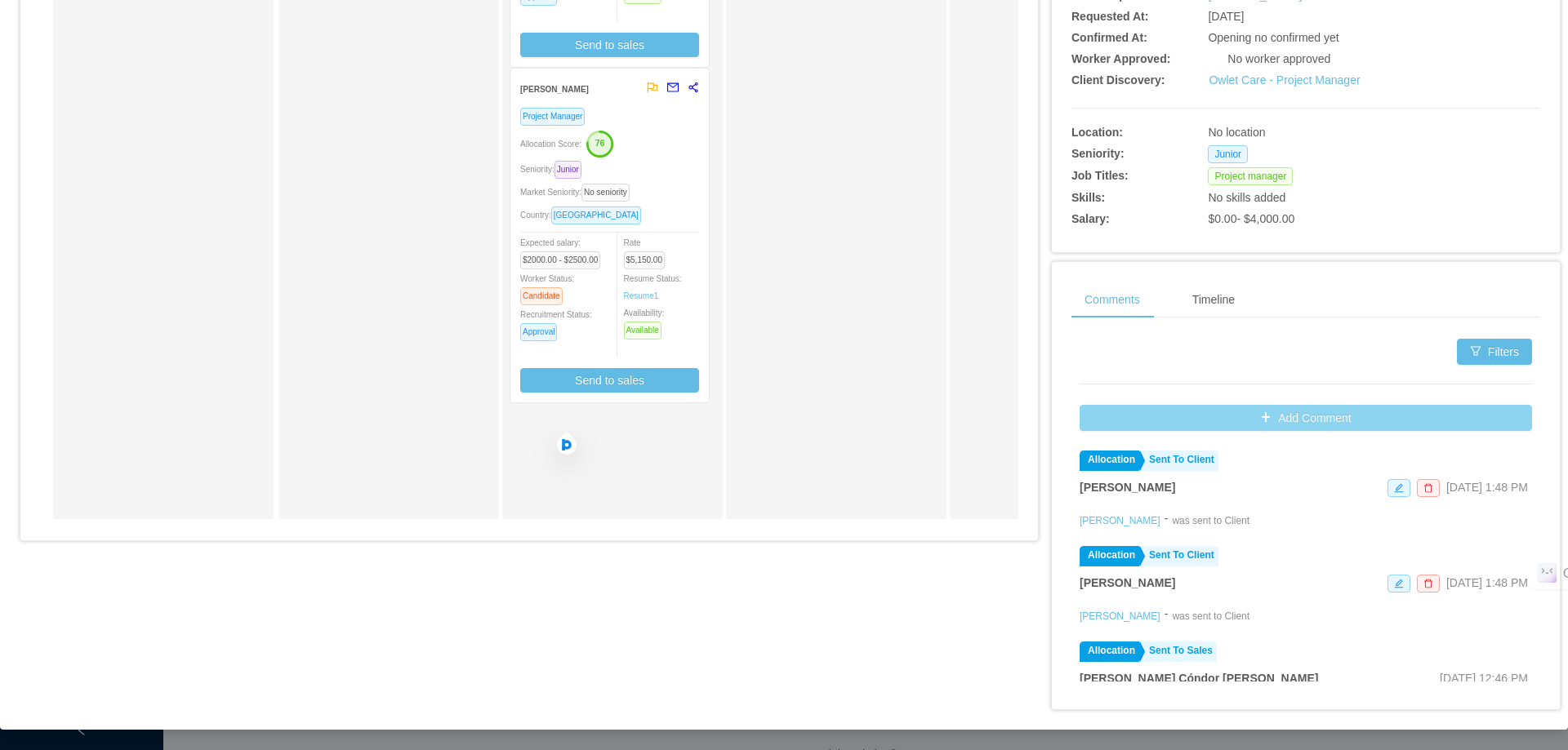
click at [1237, 428] on button "Add Comment" at bounding box center [1305, 418] width 453 height 26
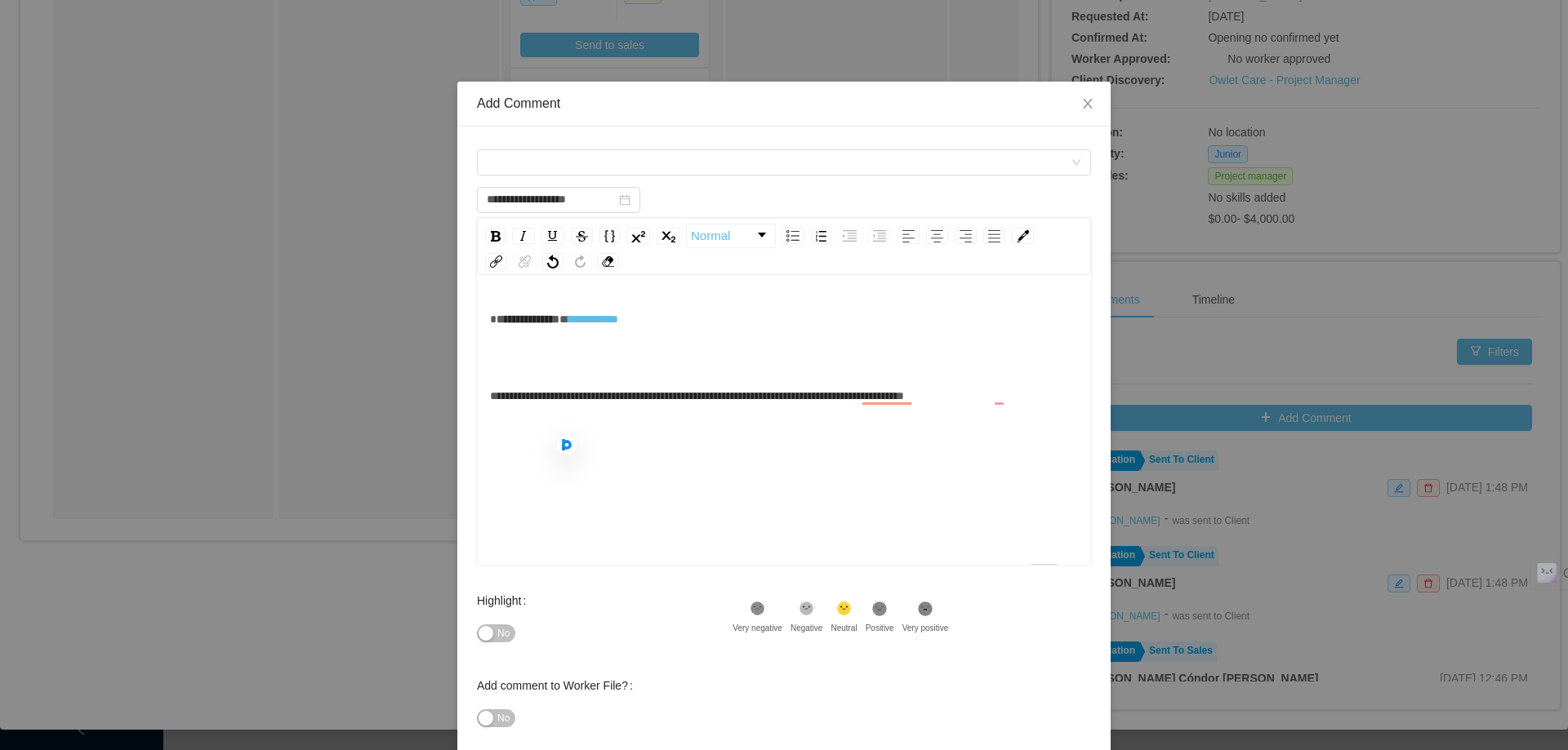
click at [804, 313] on div "**********" at bounding box center [784, 335] width 589 height 65
click at [497, 321] on span "**********" at bounding box center [528, 319] width 63 height 12
click at [617, 164] on div "Comment types" at bounding box center [778, 162] width 584 height 24
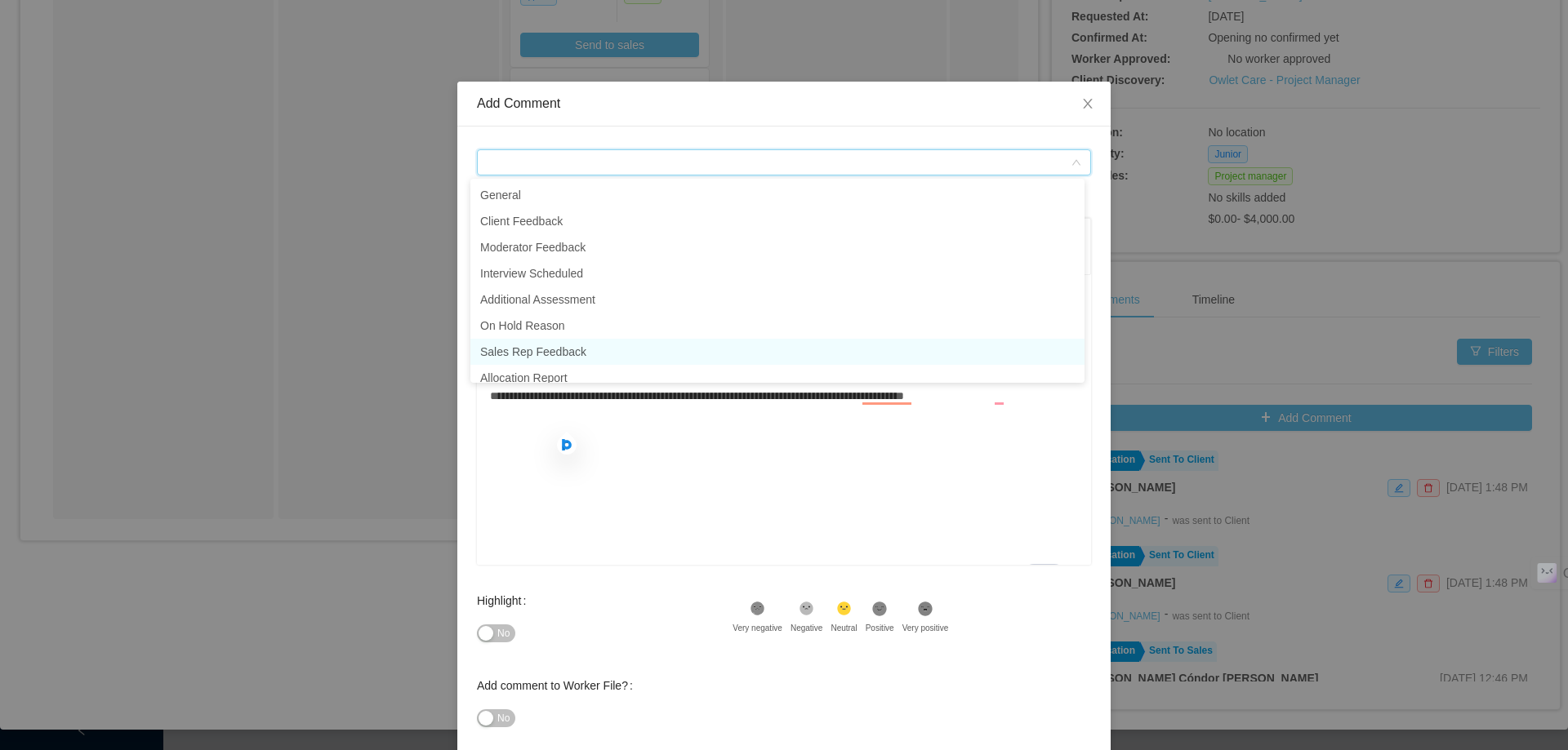
click at [575, 353] on li "Sales Rep Feedback" at bounding box center [777, 351] width 614 height 26
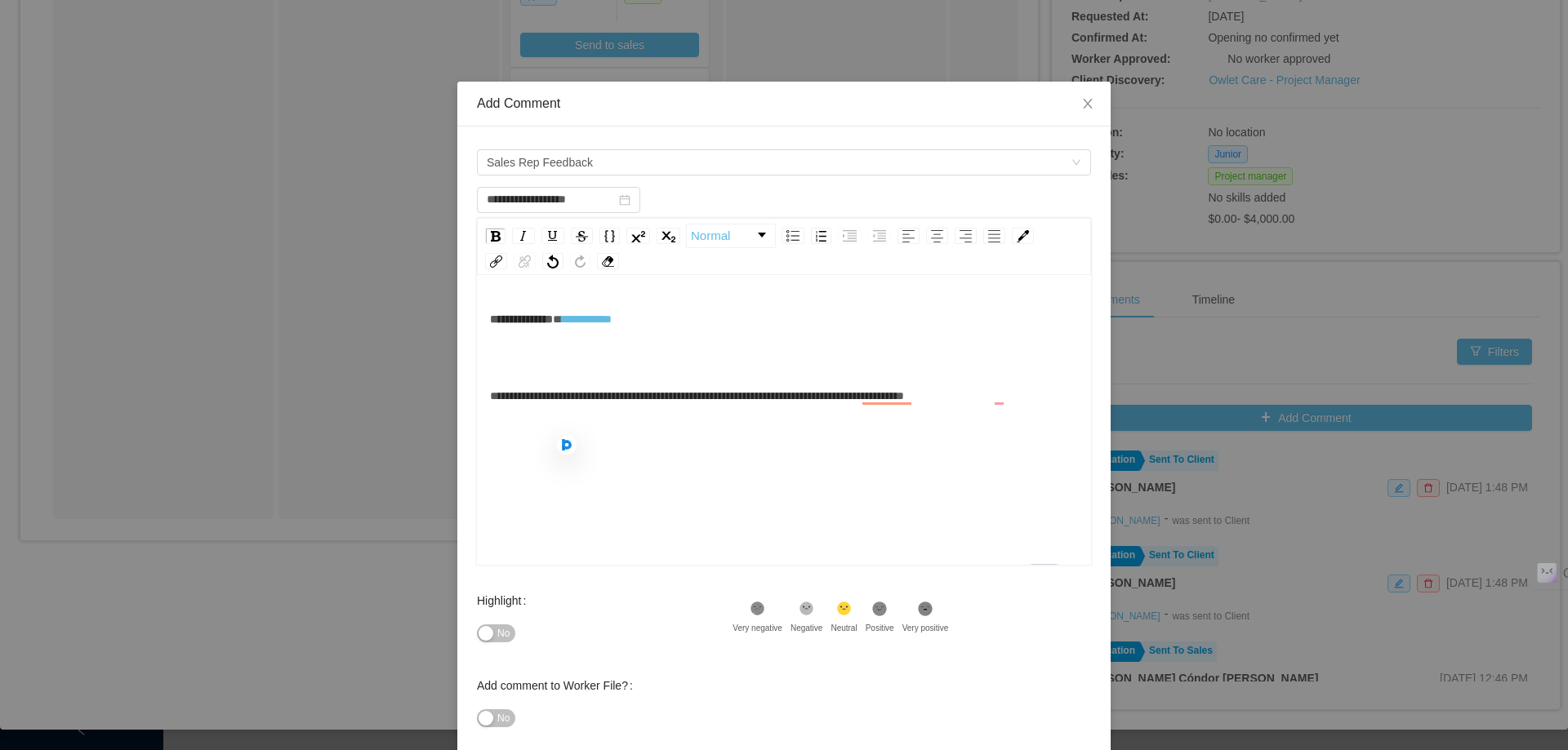
click at [1011, 393] on div "**********" at bounding box center [784, 396] width 589 height 32
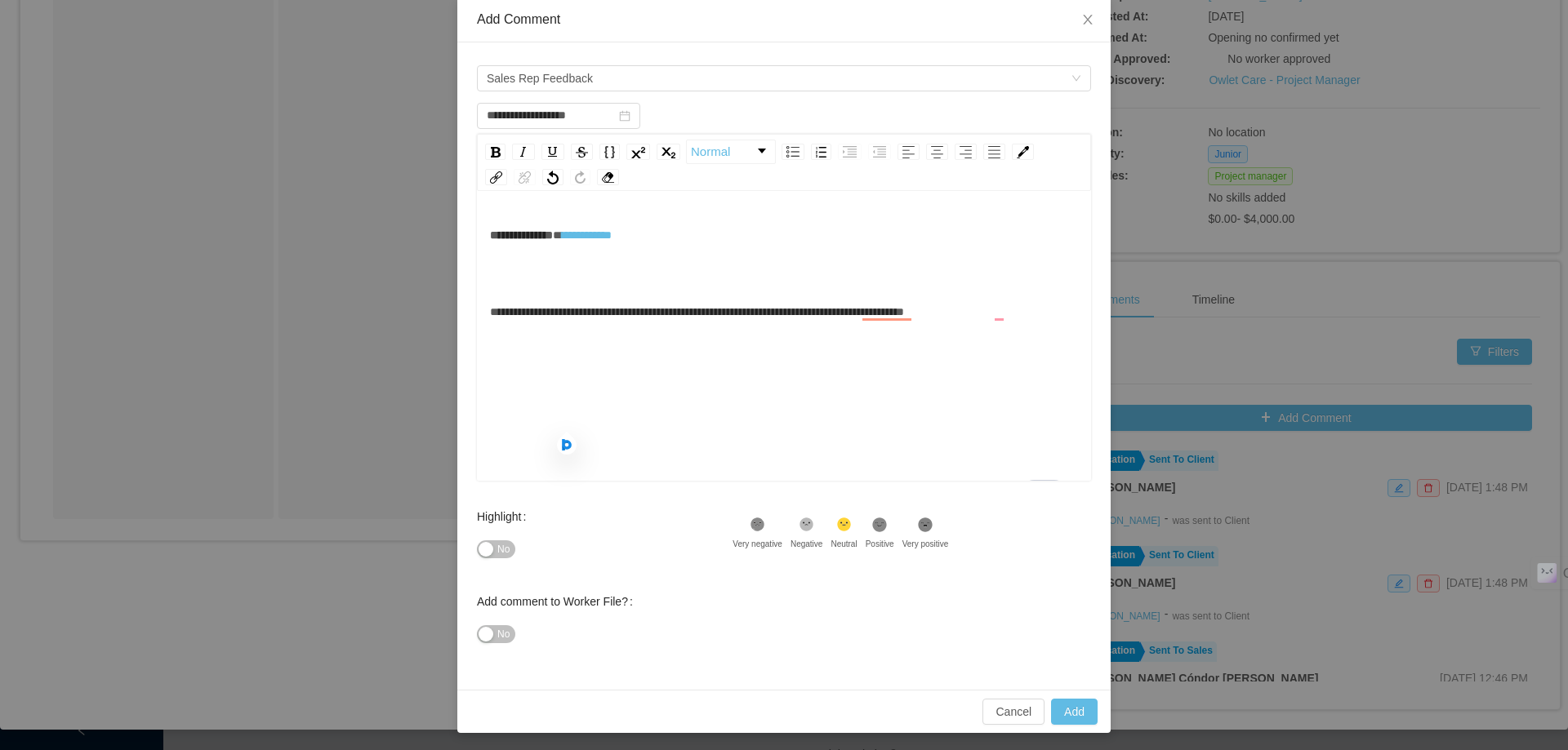
scroll to position [87, 0]
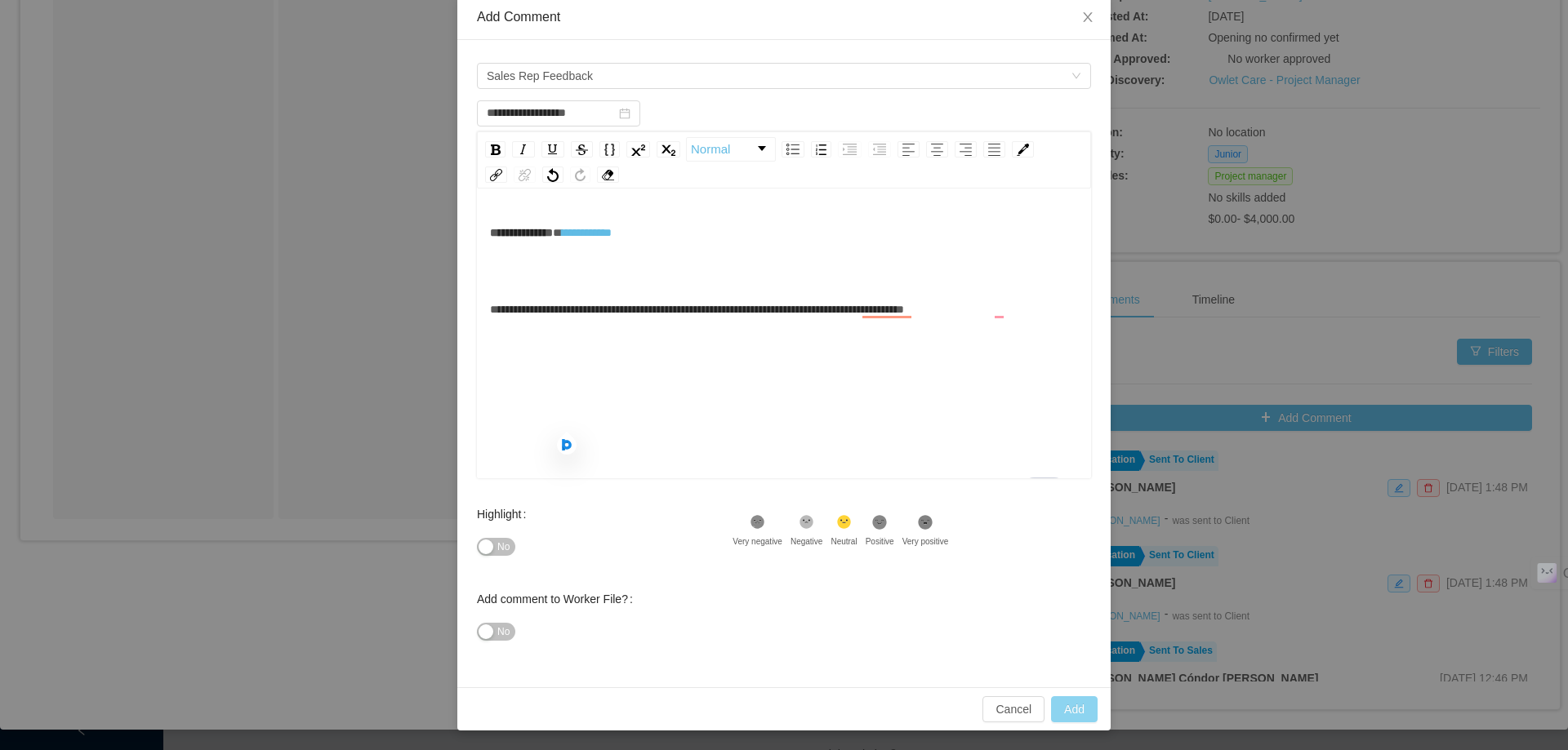
type input "**********"
click at [1078, 711] on button "Add" at bounding box center [1074, 709] width 47 height 26
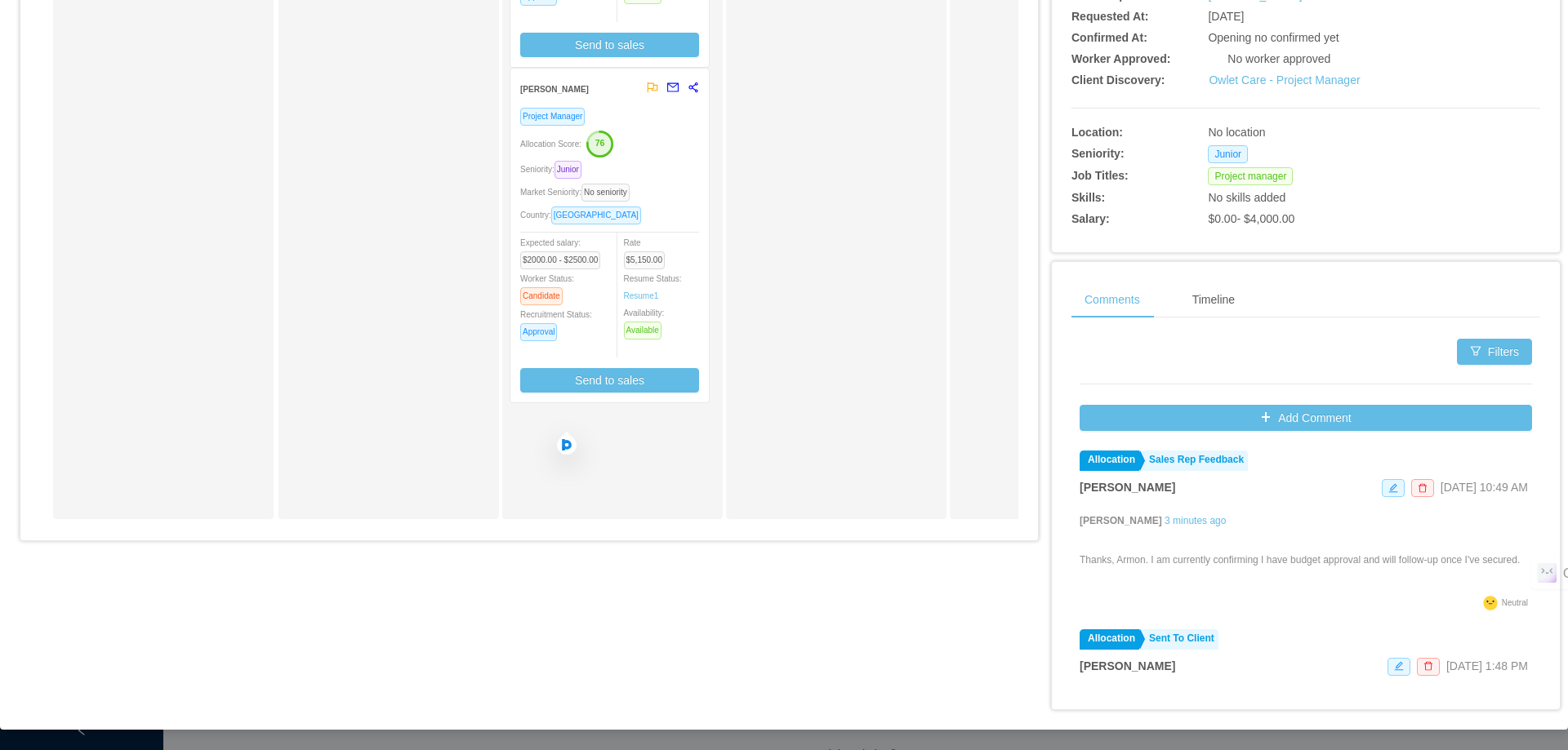
click at [1352, 277] on div "Comments Timeline Filters Add Comment Allocation Sales Rep Feedback [PERSON_NAM…" at bounding box center [1305, 505] width 508 height 488
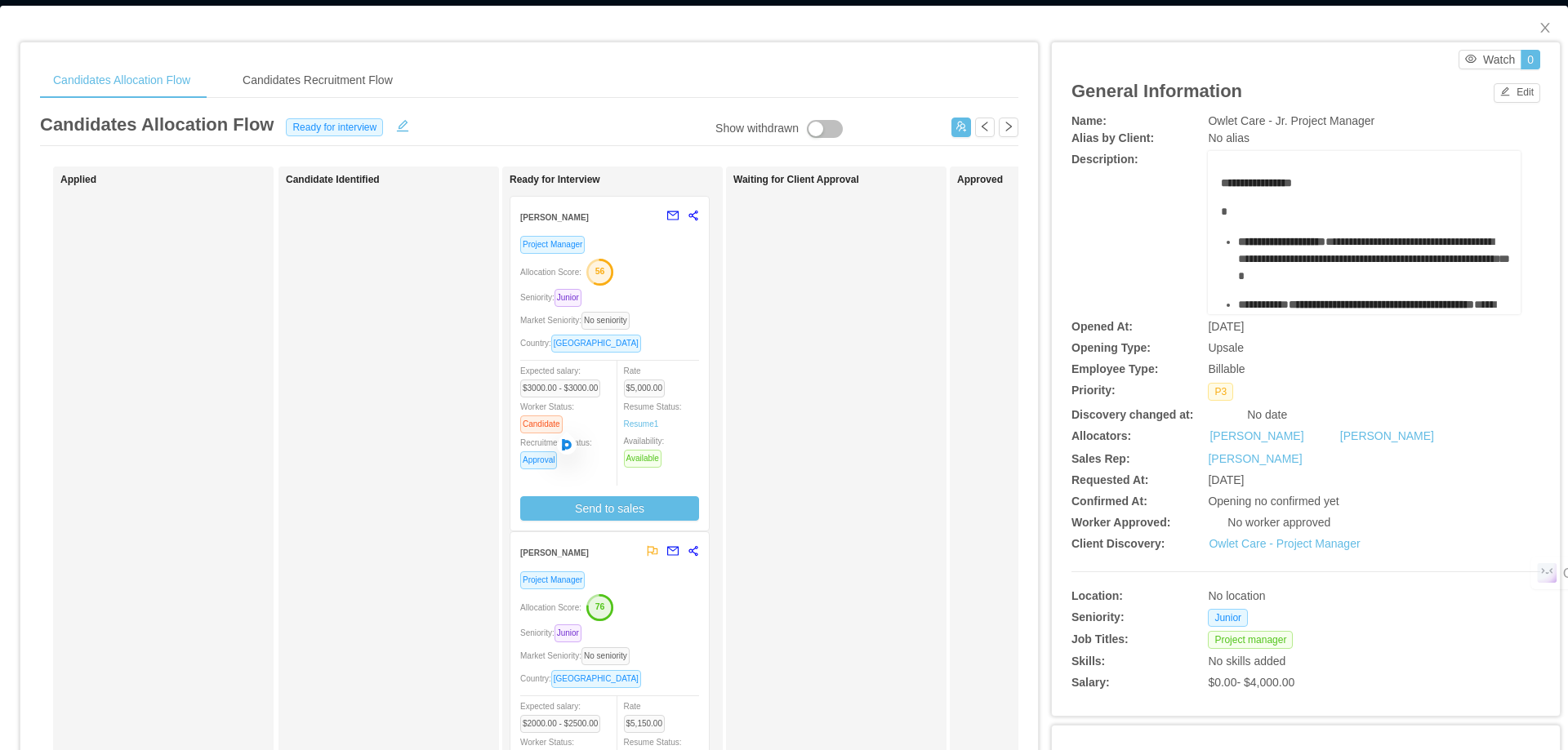
scroll to position [0, 0]
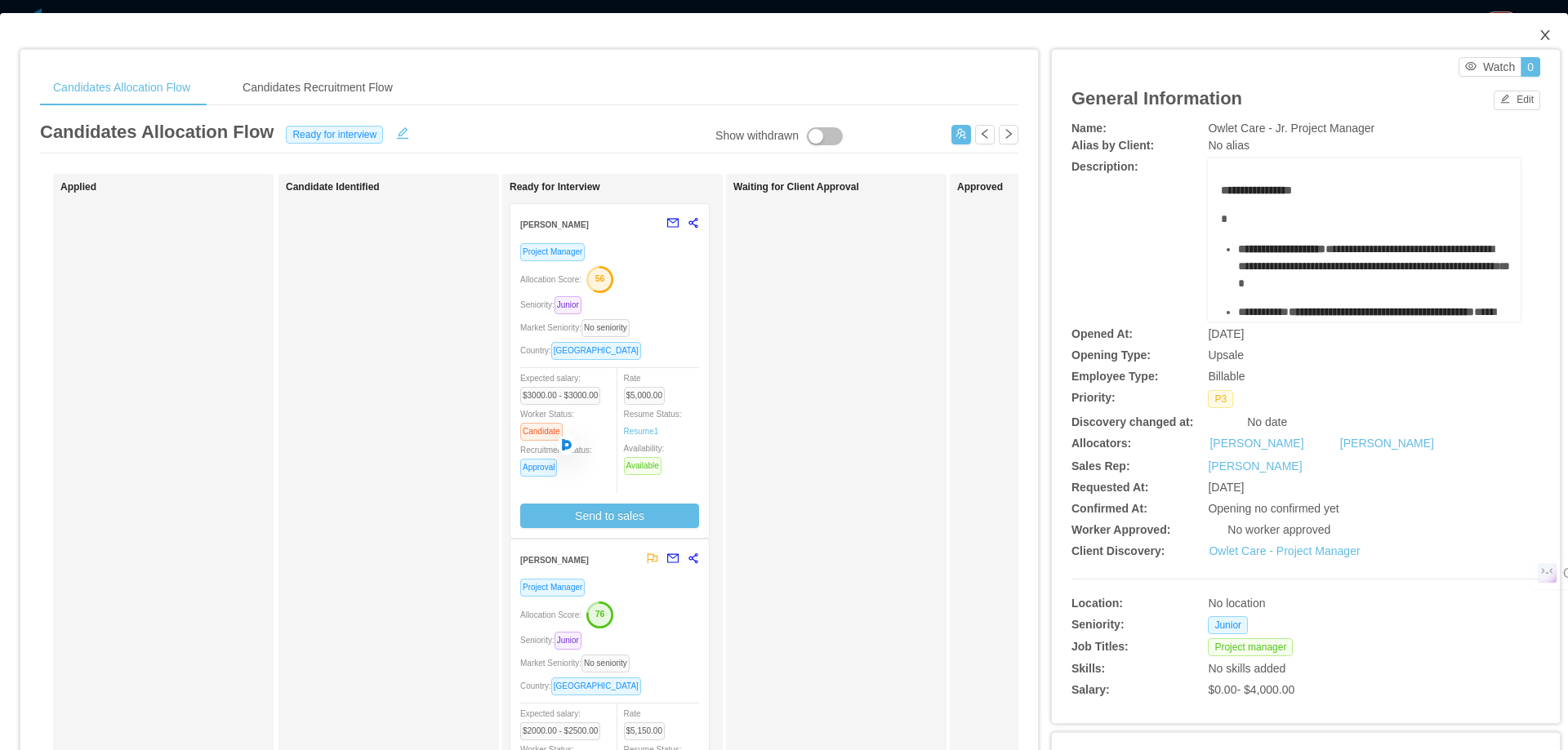
click at [1540, 35] on icon "icon: close" at bounding box center [1545, 35] width 9 height 10
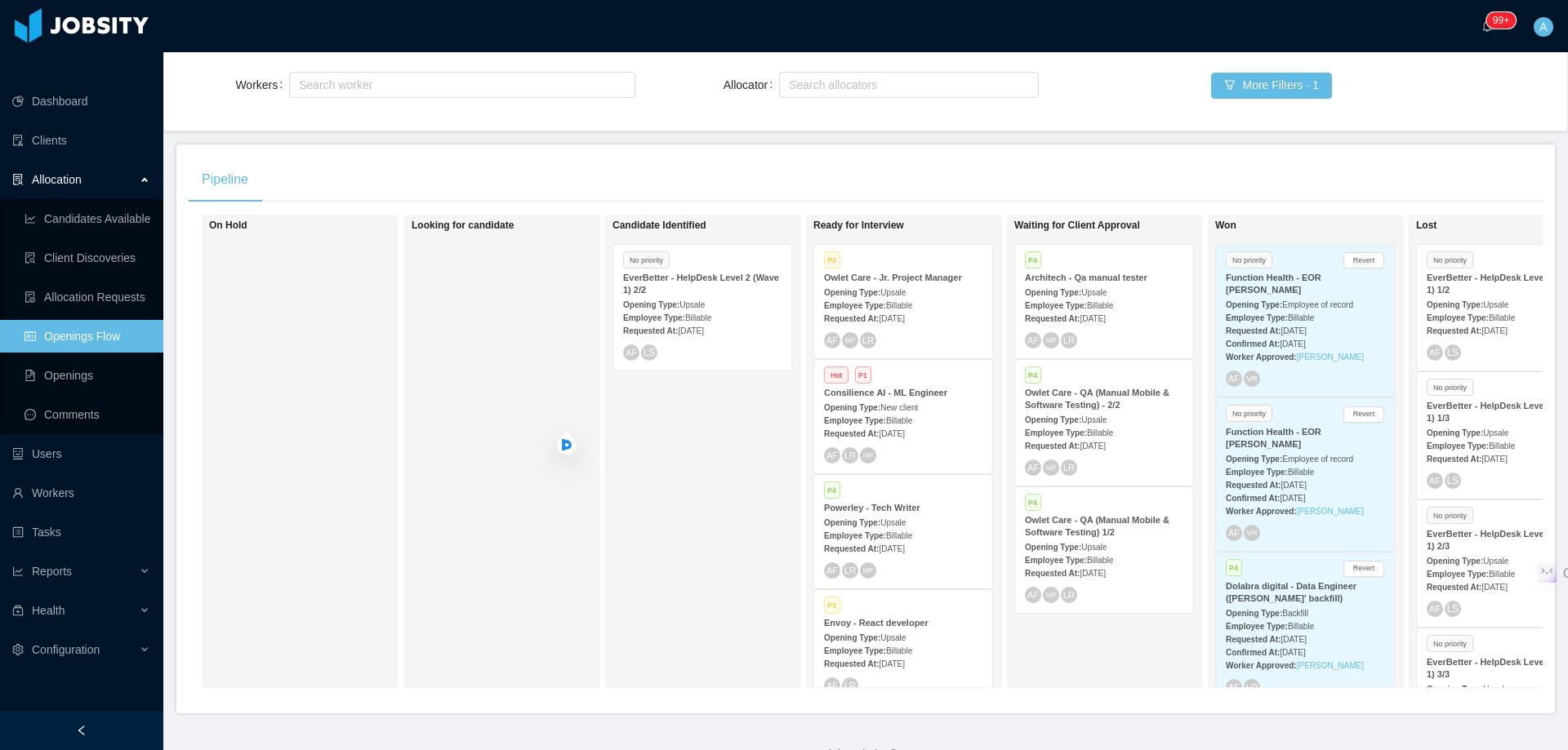
click at [1147, 538] on div "Opening Type: Upsale" at bounding box center [1104, 546] width 159 height 17
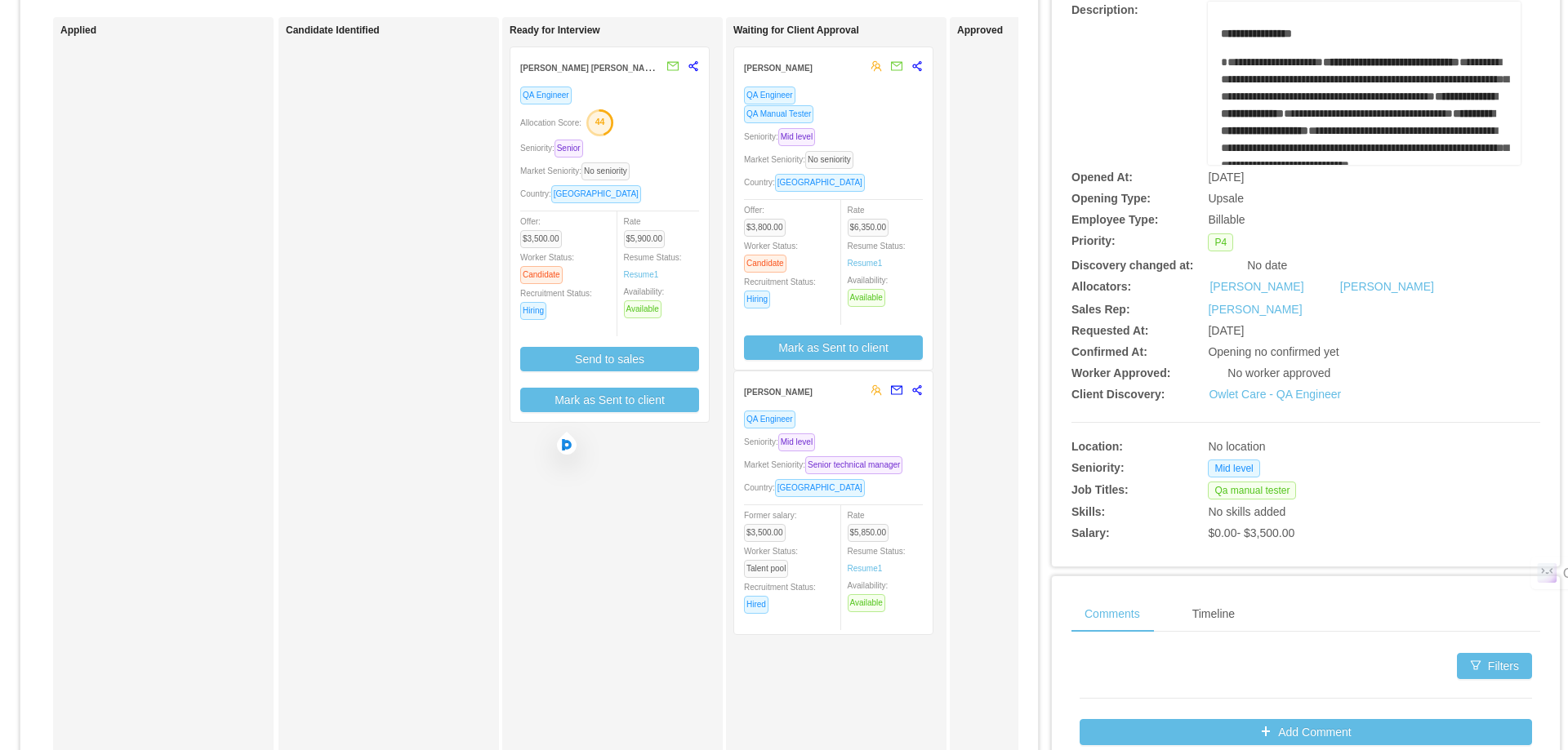
scroll to position [163, 0]
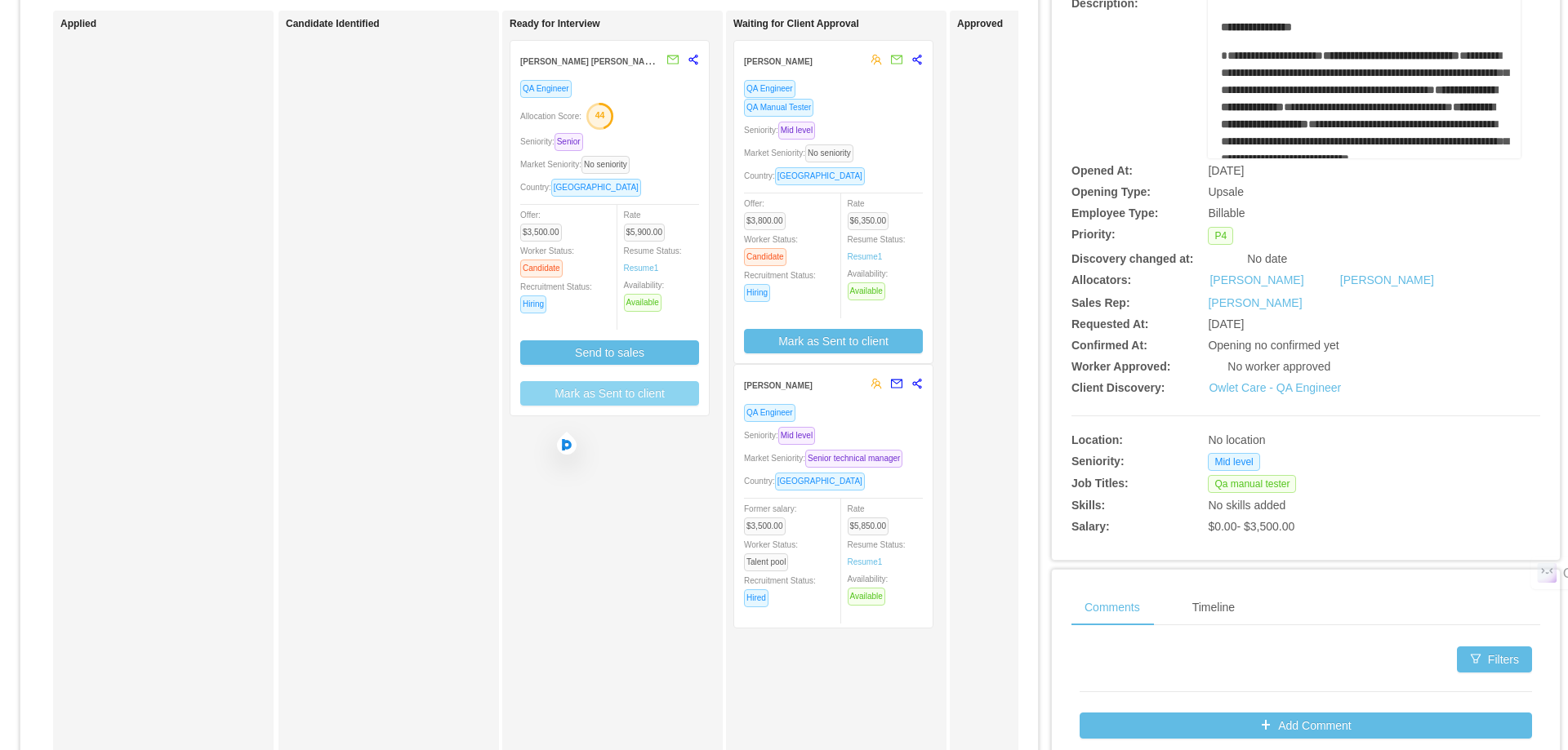
click at [635, 396] on button "Mark as Sent to client" at bounding box center [609, 392] width 178 height 24
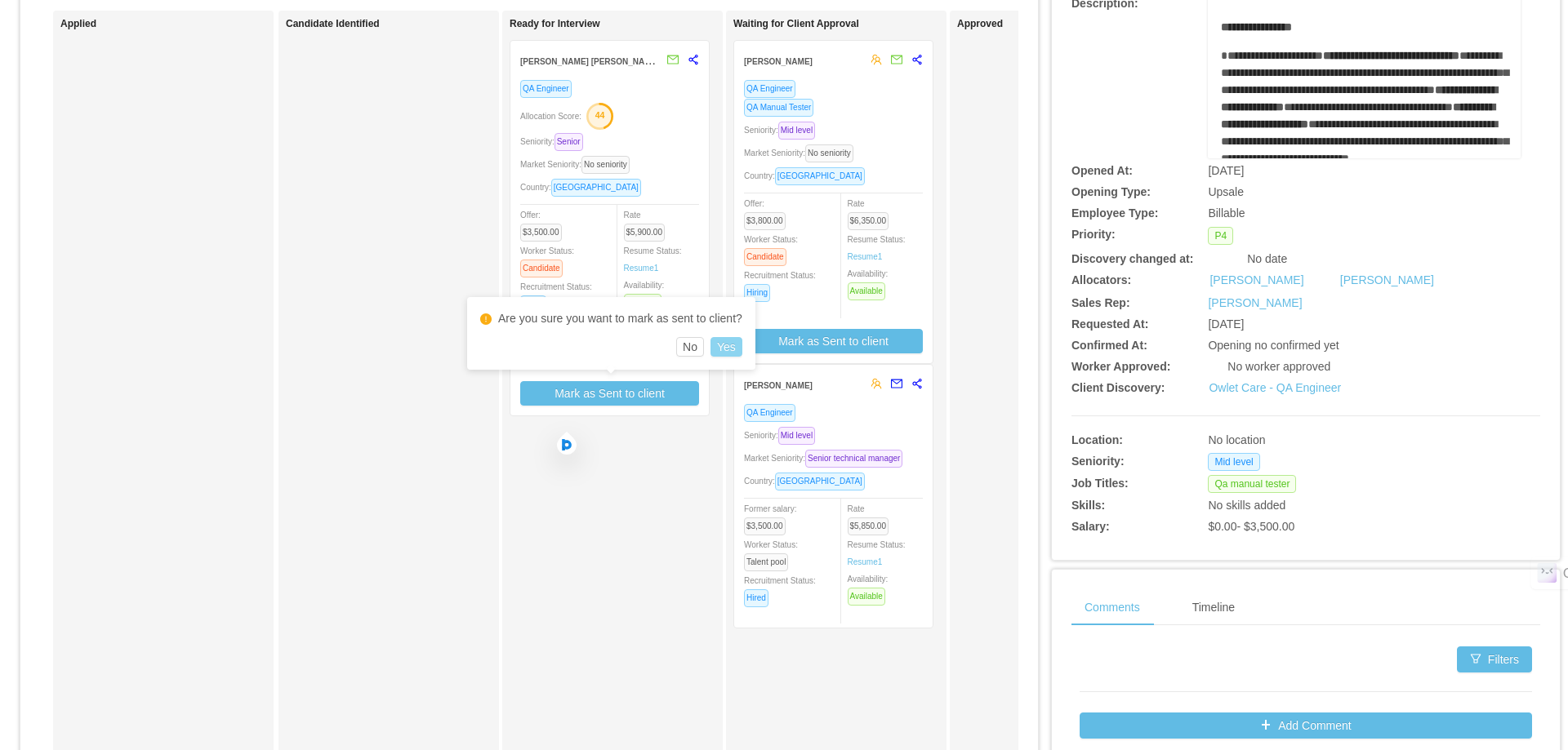
click at [729, 348] on button "Yes" at bounding box center [726, 347] width 32 height 20
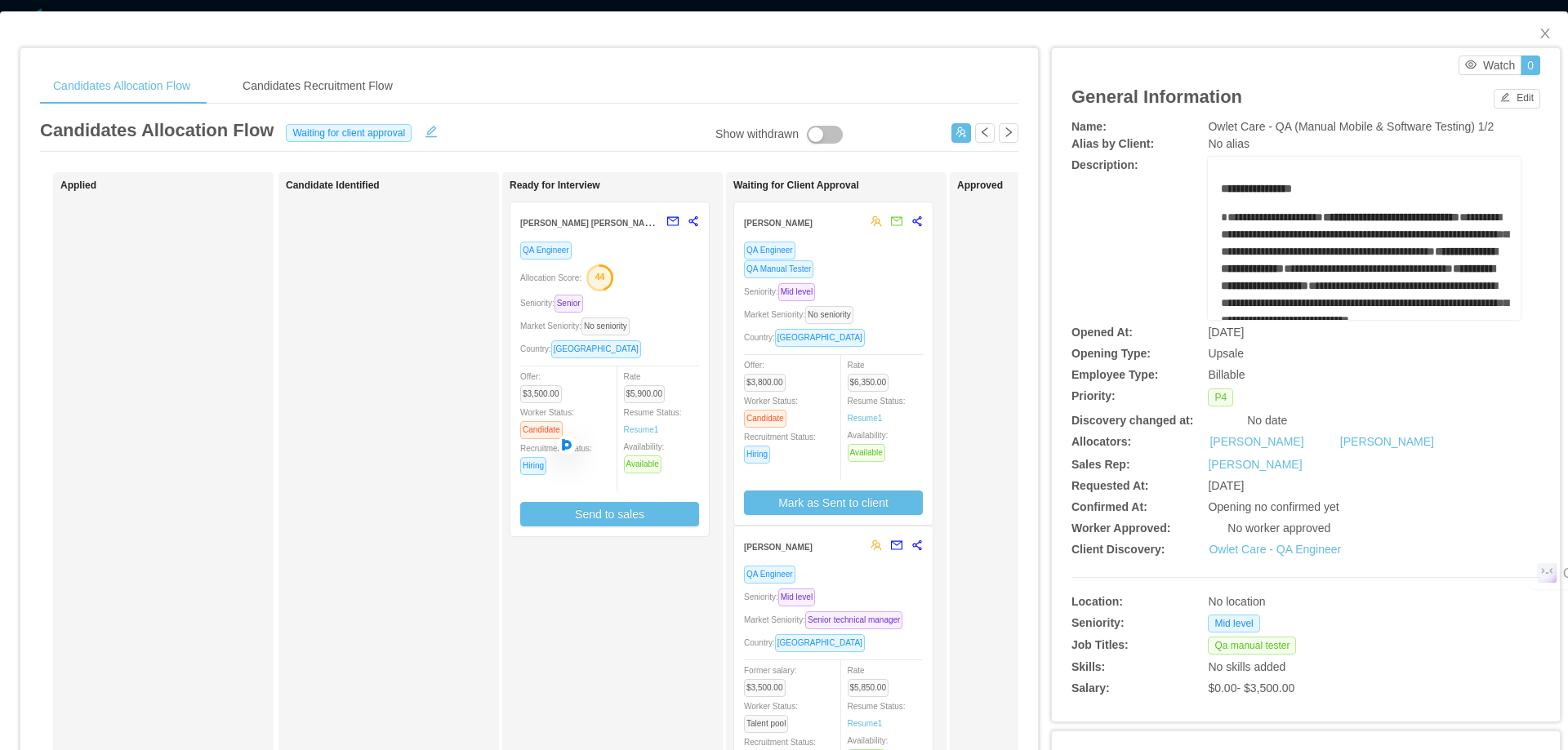
scroll to position [0, 0]
